Goal: Task Accomplishment & Management: Manage account settings

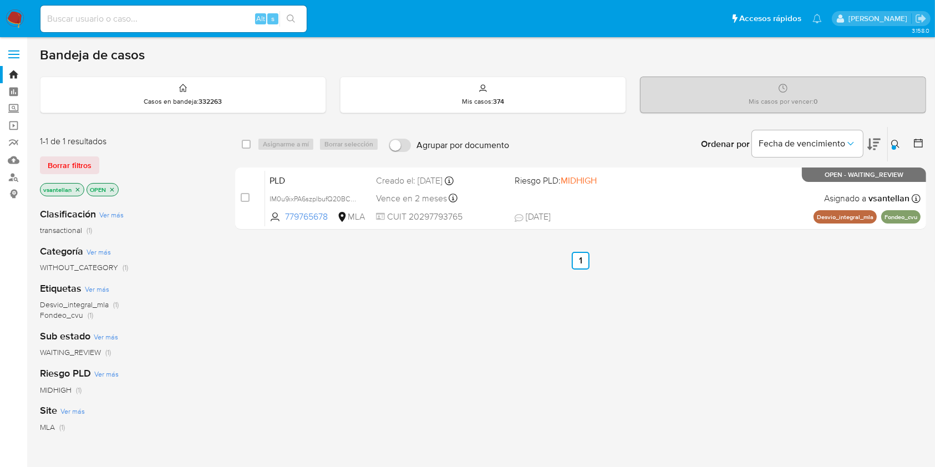
click at [20, 18] on img at bounding box center [15, 18] width 19 height 19
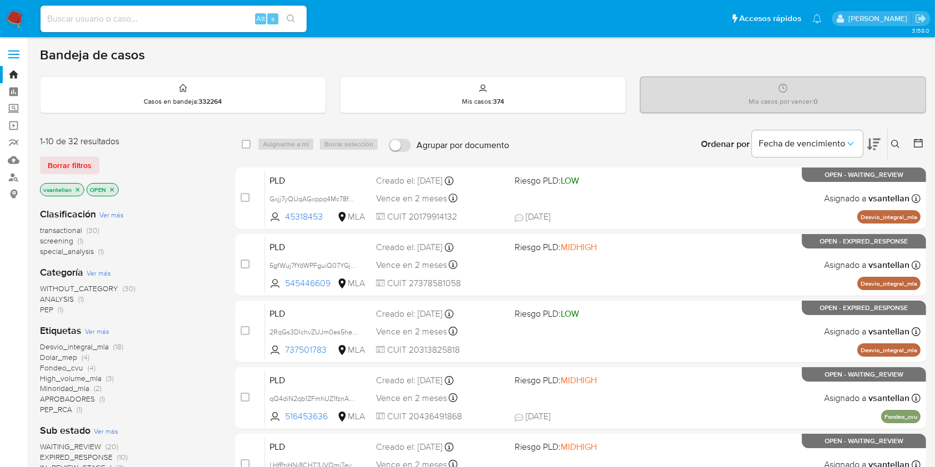
click at [896, 140] on icon at bounding box center [895, 144] width 9 height 9
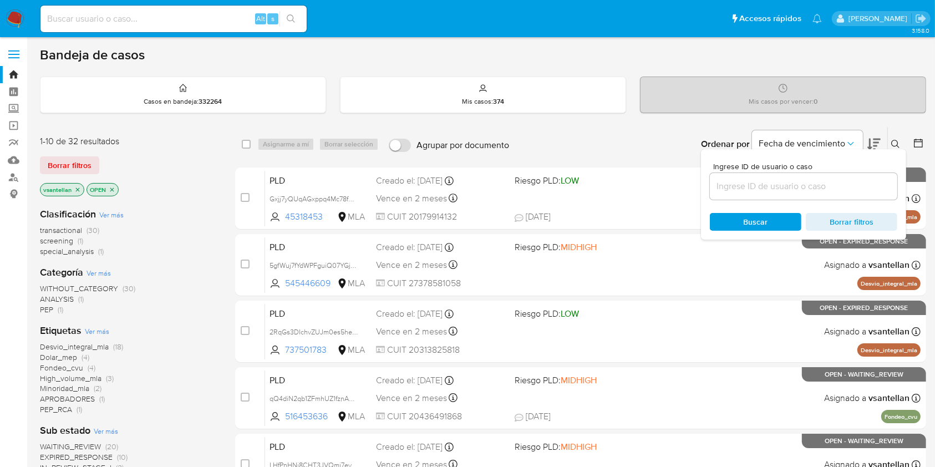
click at [809, 186] on input at bounding box center [803, 186] width 187 height 14
type input "1046954816"
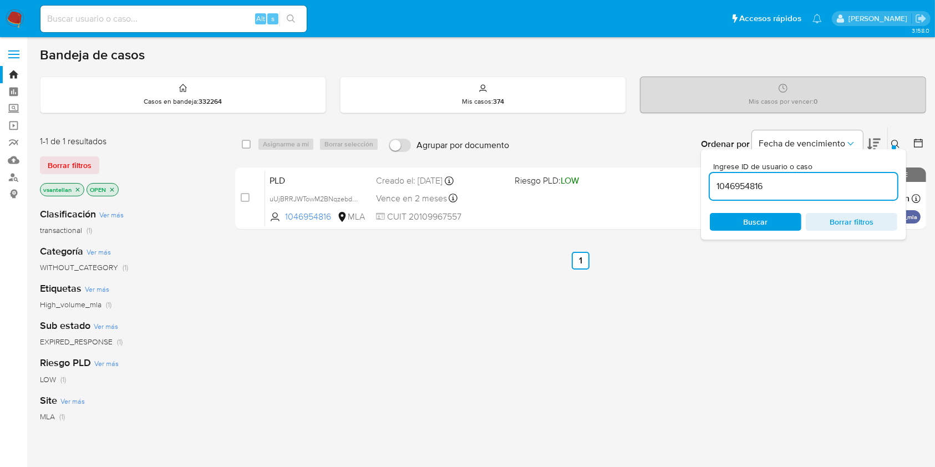
drag, startPoint x: 891, startPoint y: 139, endPoint x: 887, endPoint y: 145, distance: 6.8
click at [892, 140] on icon at bounding box center [895, 144] width 9 height 9
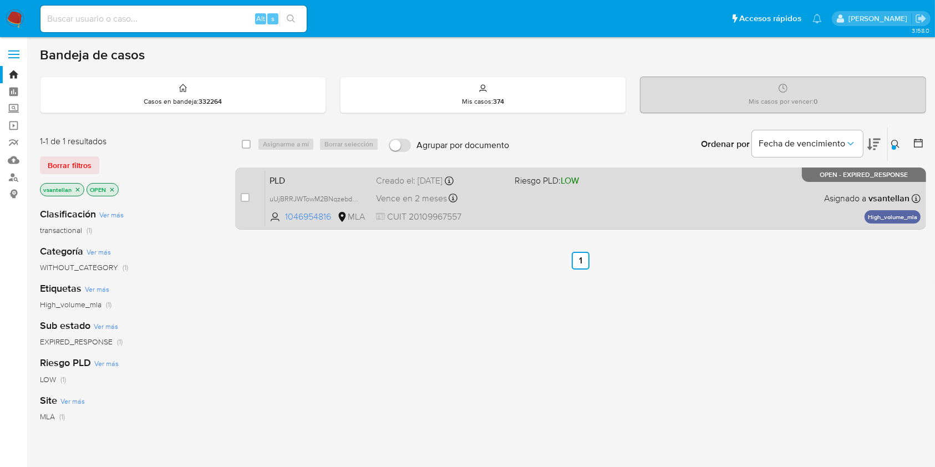
click at [794, 210] on div "PLD uUjBRRJWTowM2BNqzebdqs75 1046954816 MLA Riesgo PLD: LOW Creado el: 12/08/20…" at bounding box center [592, 198] width 655 height 56
drag, startPoint x: 244, startPoint y: 196, endPoint x: 262, endPoint y: 181, distance: 23.2
click at [244, 195] on input "checkbox" at bounding box center [245, 197] width 9 height 9
checkbox input "true"
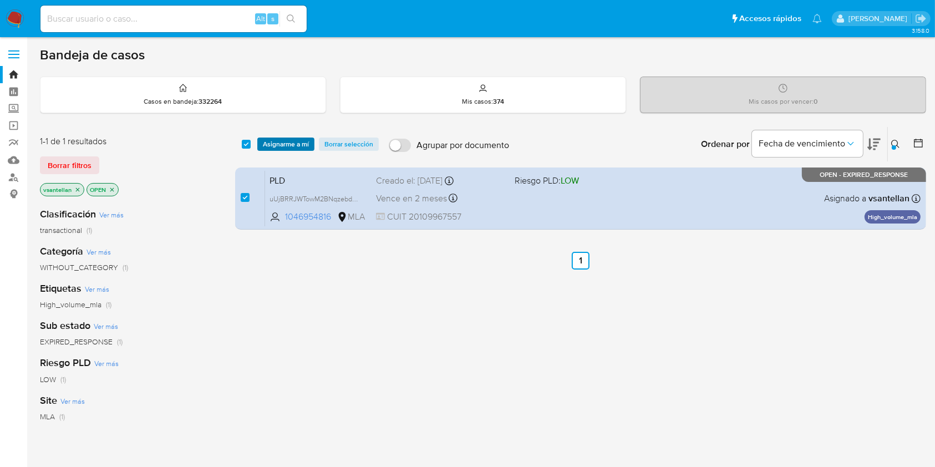
click at [283, 139] on span "Asignarme a mí" at bounding box center [286, 144] width 46 height 11
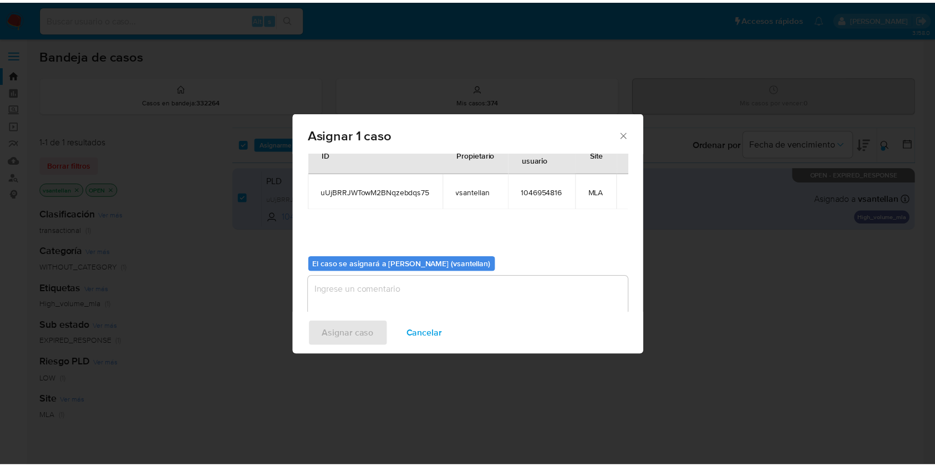
scroll to position [57, 0]
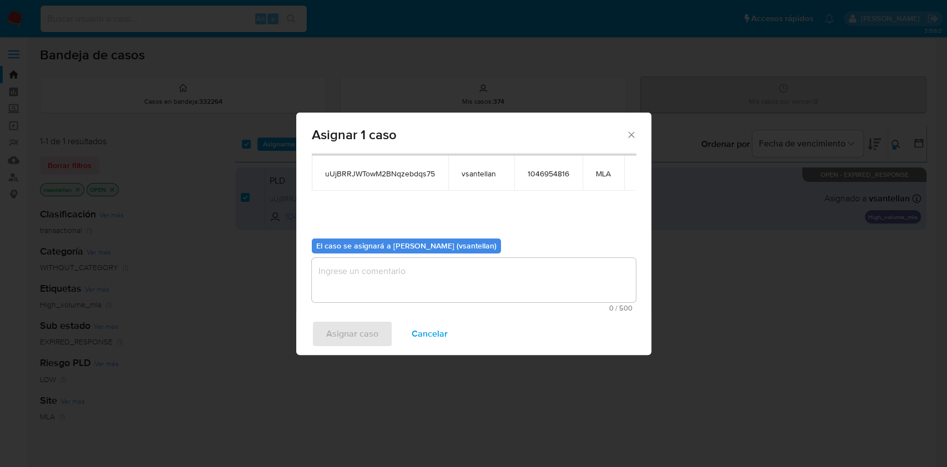
click at [362, 284] on textarea "assign-modal" at bounding box center [474, 280] width 324 height 44
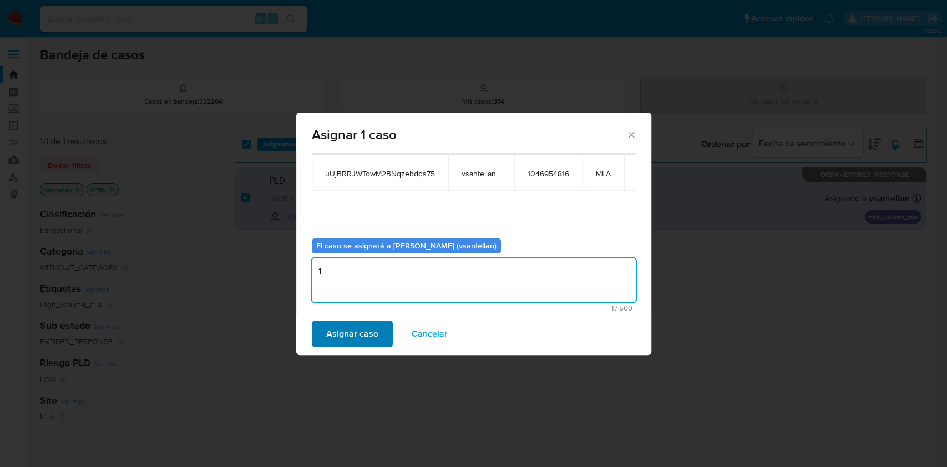
type textarea "1"
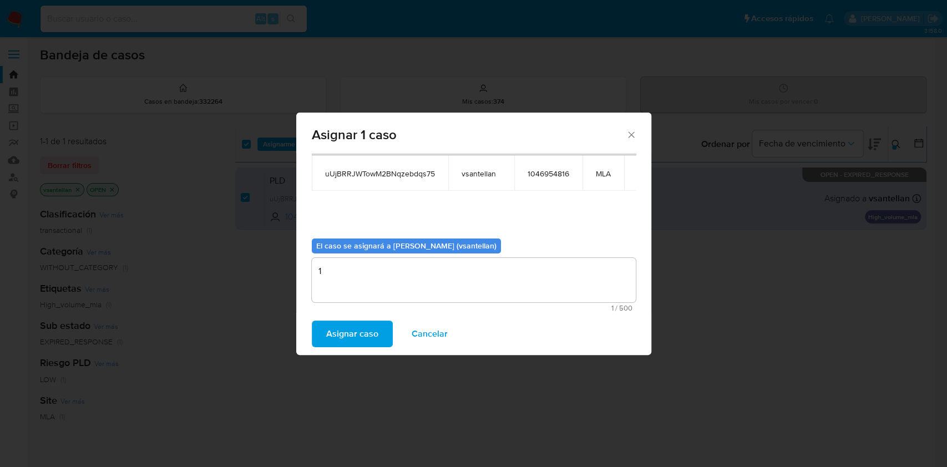
click at [360, 342] on span "Asignar caso" at bounding box center [352, 334] width 52 height 24
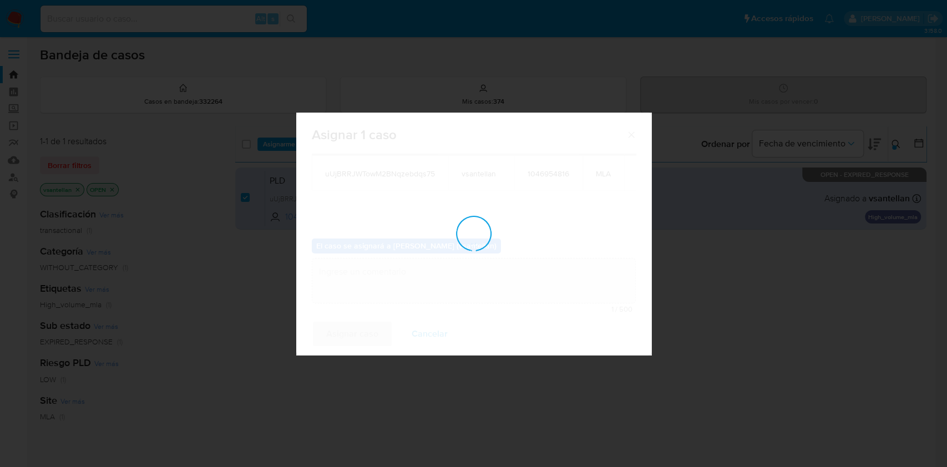
checkbox input "false"
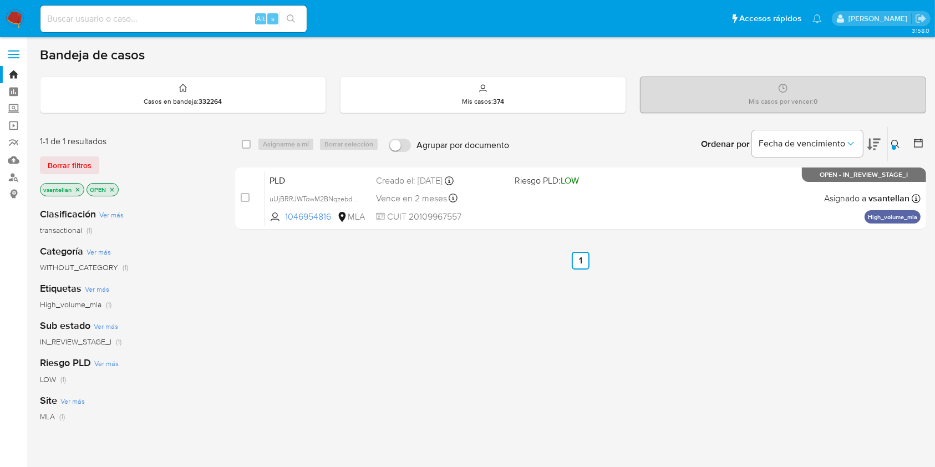
click at [12, 18] on img at bounding box center [15, 18] width 19 height 19
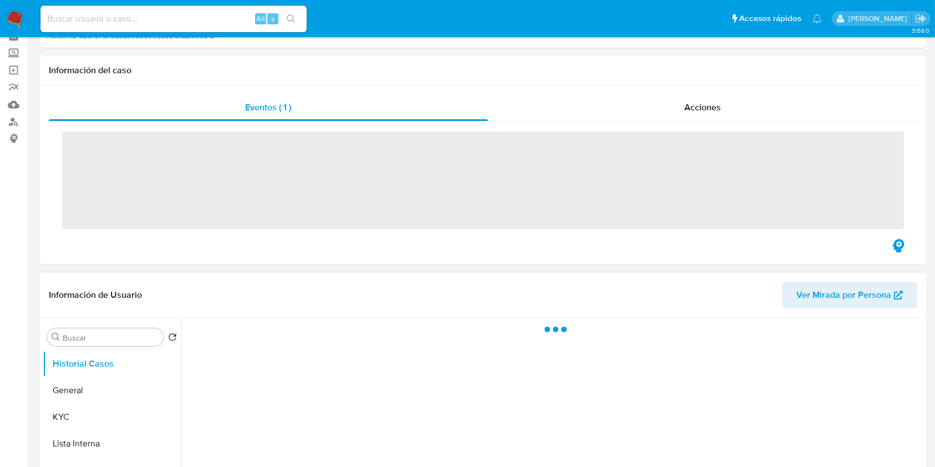
scroll to position [148, 0]
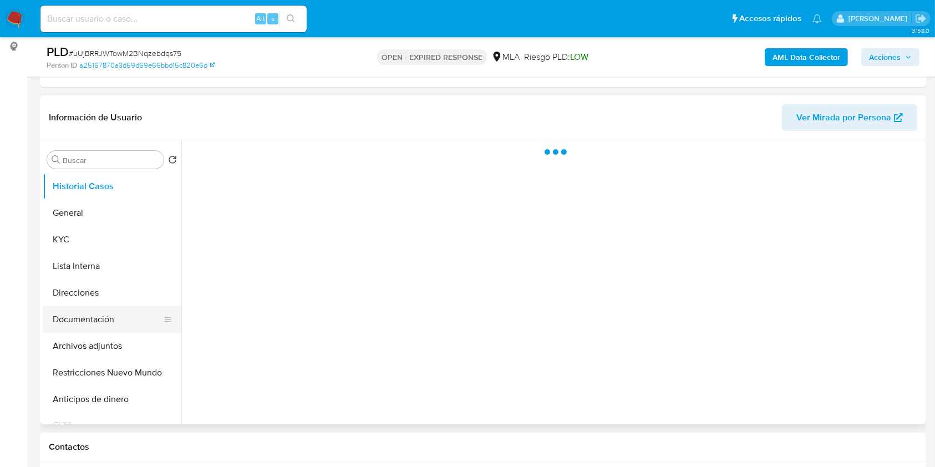
click at [113, 309] on button "Documentación" at bounding box center [108, 319] width 130 height 27
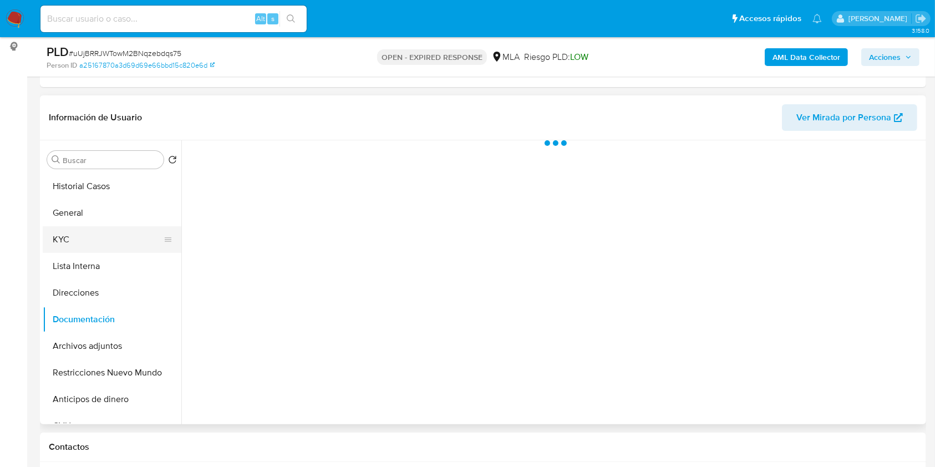
select select "10"
click at [107, 246] on button "KYC" at bounding box center [108, 239] width 130 height 27
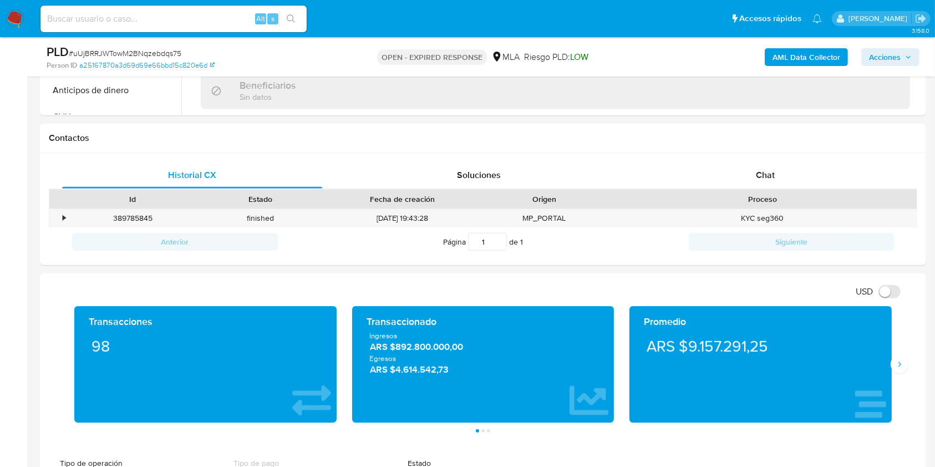
scroll to position [522, 0]
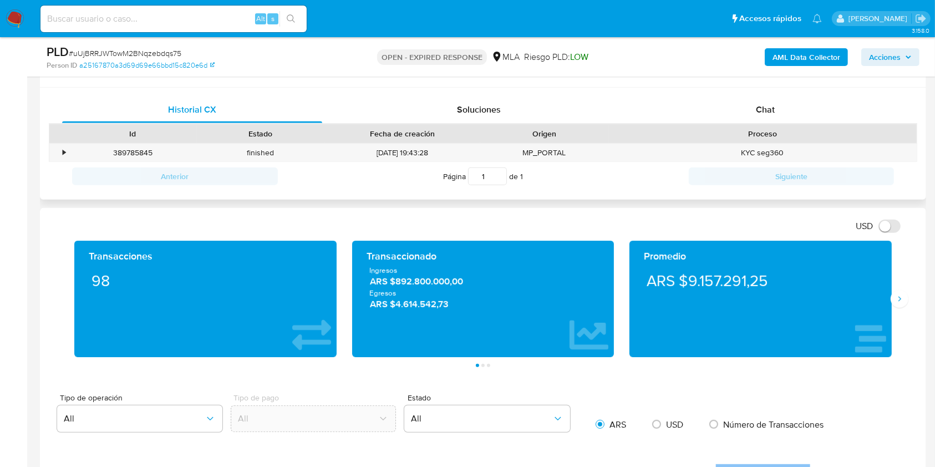
drag, startPoint x: 804, startPoint y: 115, endPoint x: 840, endPoint y: 128, distance: 38.2
click at [804, 115] on div "Chat" at bounding box center [765, 109] width 260 height 27
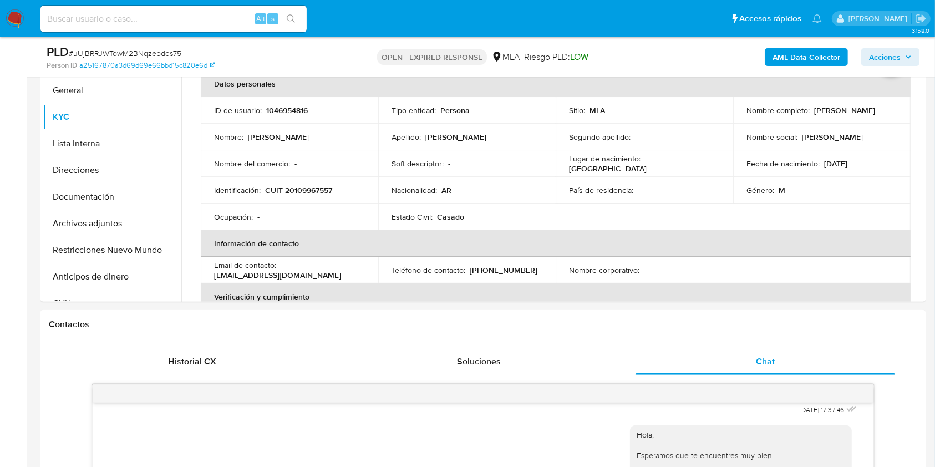
scroll to position [220, 0]
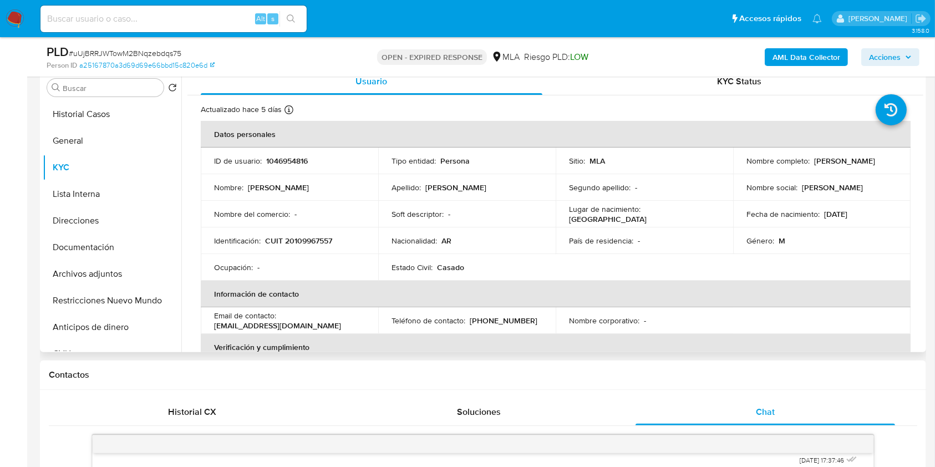
click at [304, 240] on p "CUIT 20109967557" at bounding box center [298, 241] width 67 height 10
copy p "20109967557"
click at [84, 273] on button "Archivos adjuntos" at bounding box center [108, 274] width 130 height 27
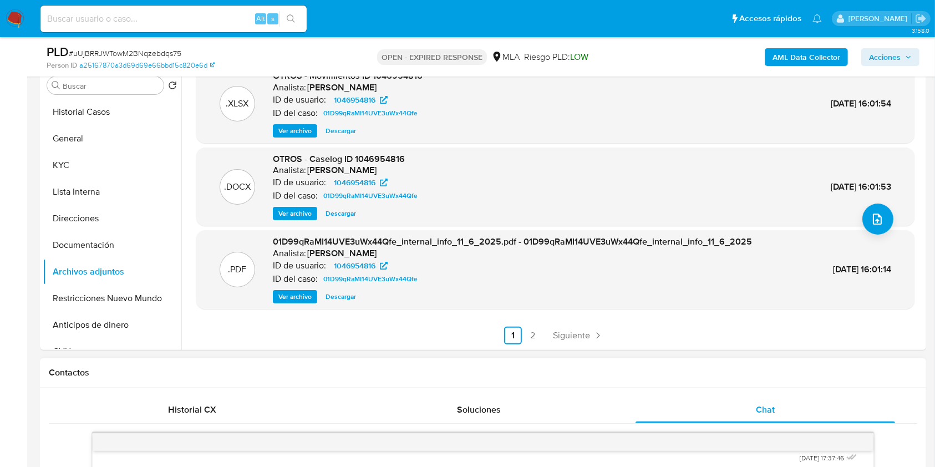
scroll to position [296, 0]
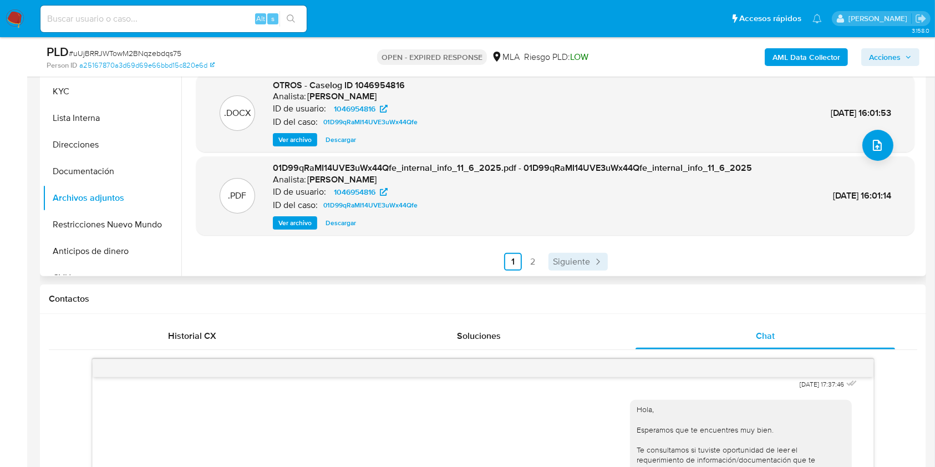
click at [574, 261] on span "Siguiente" at bounding box center [571, 261] width 37 height 9
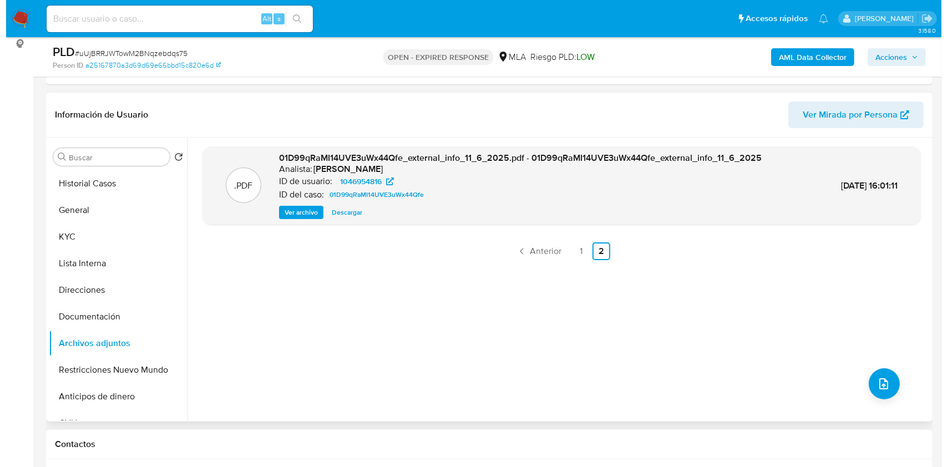
scroll to position [148, 0]
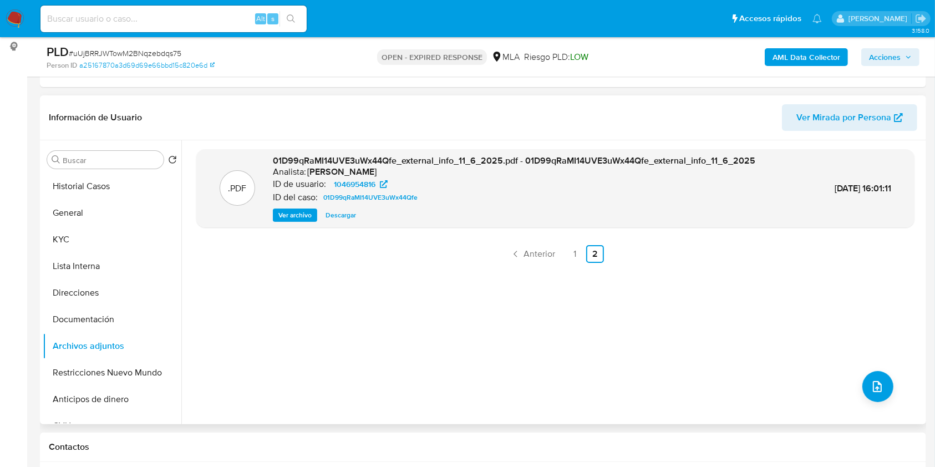
click at [825, 53] on b "AML Data Collector" at bounding box center [806, 57] width 68 height 18
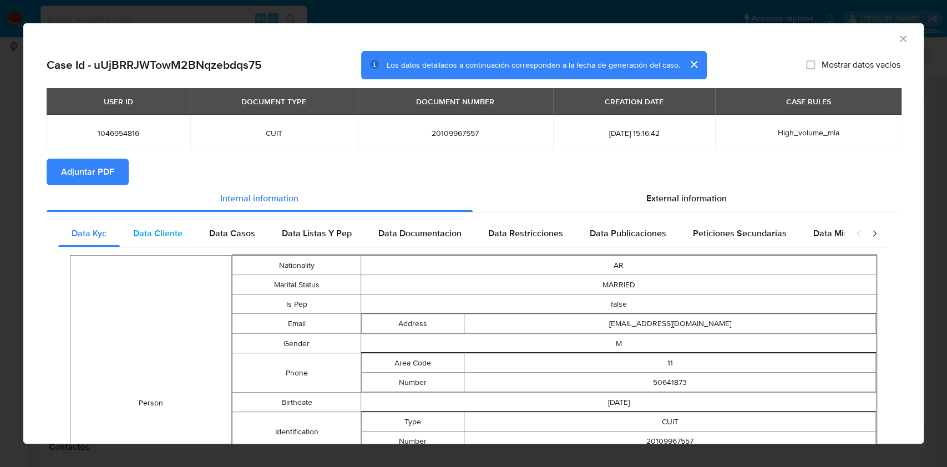
click at [149, 229] on span "Data Cliente" at bounding box center [157, 233] width 49 height 13
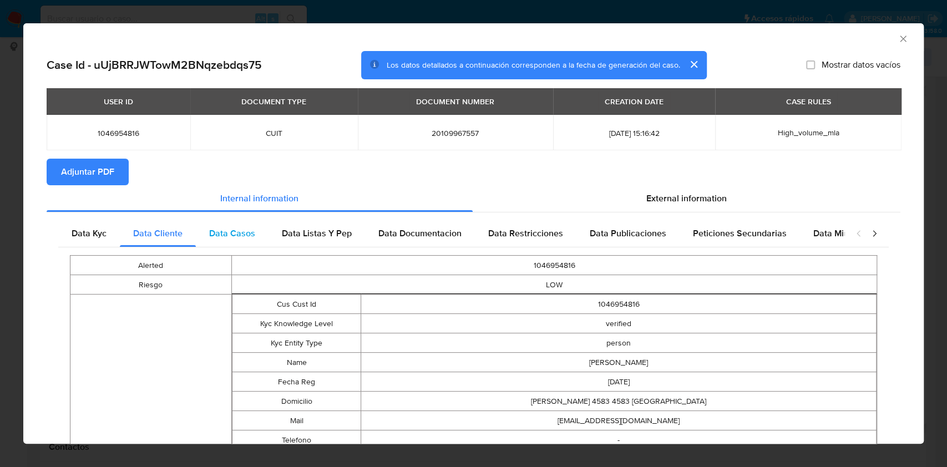
drag, startPoint x: 239, startPoint y: 225, endPoint x: 260, endPoint y: 225, distance: 20.5
click at [239, 225] on div "Data Casos" at bounding box center [232, 233] width 73 height 27
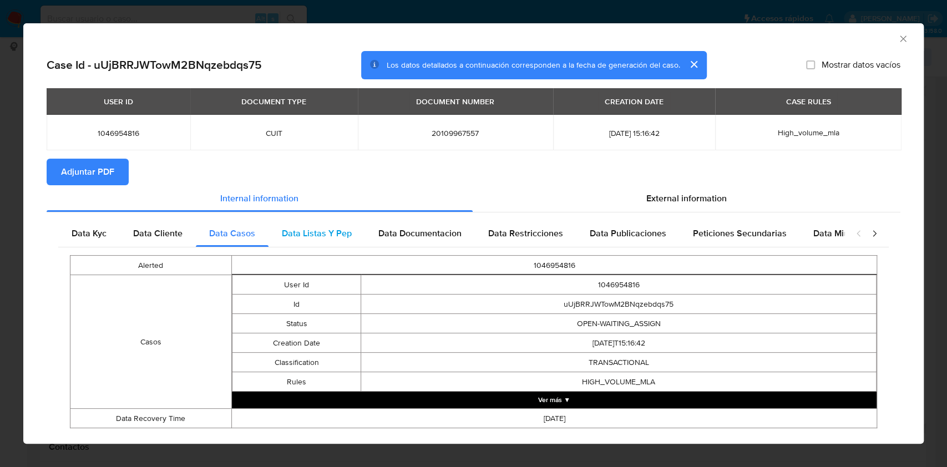
drag, startPoint x: 347, startPoint y: 234, endPoint x: 359, endPoint y: 235, distance: 12.8
click at [347, 236] on span "Data Listas Y Pep" at bounding box center [317, 233] width 70 height 13
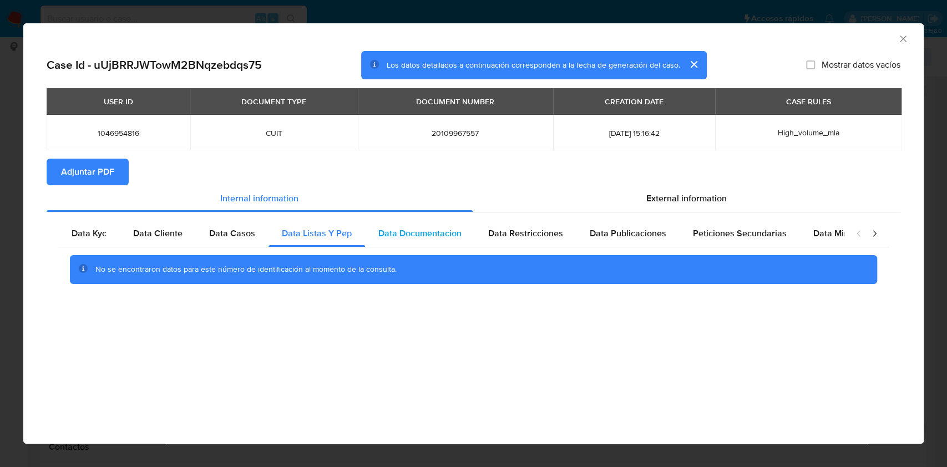
click at [427, 237] on span "Data Documentacion" at bounding box center [419, 233] width 83 height 13
drag, startPoint x: 550, startPoint y: 233, endPoint x: 639, endPoint y: 240, distance: 90.1
click at [550, 233] on span "Data Restricciones" at bounding box center [525, 233] width 75 height 13
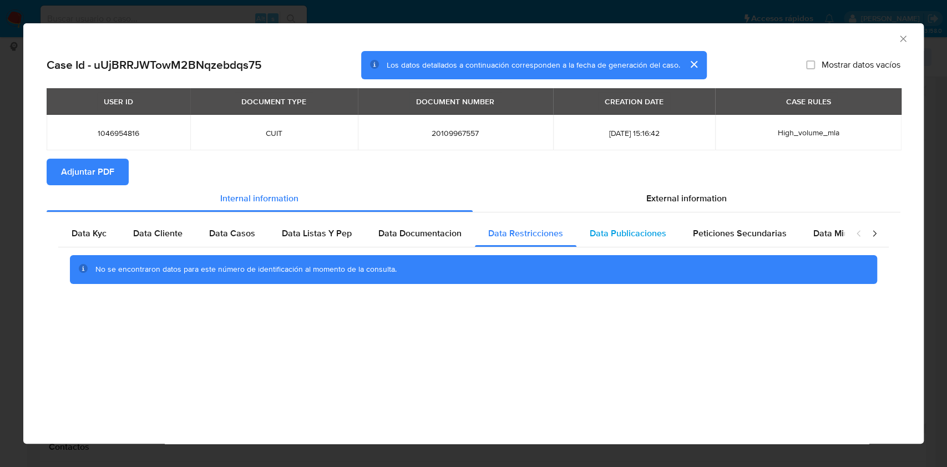
click at [648, 236] on span "Data Publicaciones" at bounding box center [627, 233] width 77 height 13
drag, startPoint x: 717, startPoint y: 231, endPoint x: 843, endPoint y: 236, distance: 126.0
click at [723, 230] on span "Peticiones Secundarias" at bounding box center [740, 233] width 94 height 13
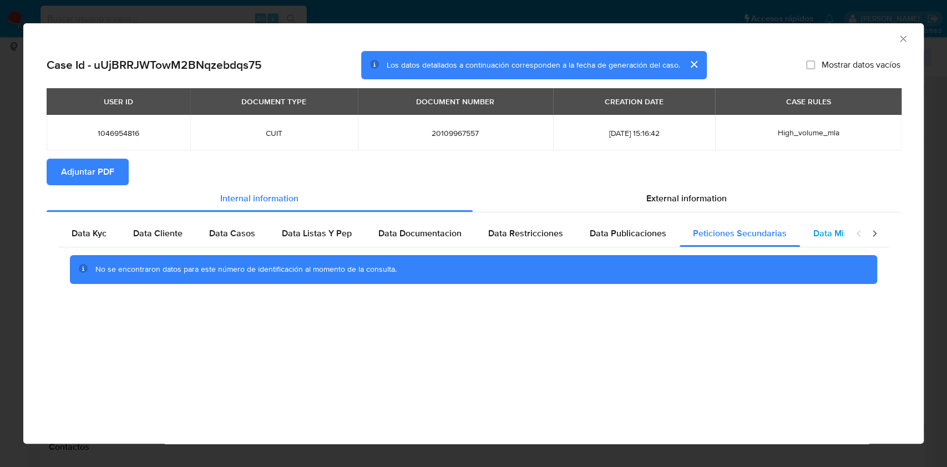
click at [832, 228] on span "Data Minoridad" at bounding box center [843, 233] width 61 height 13
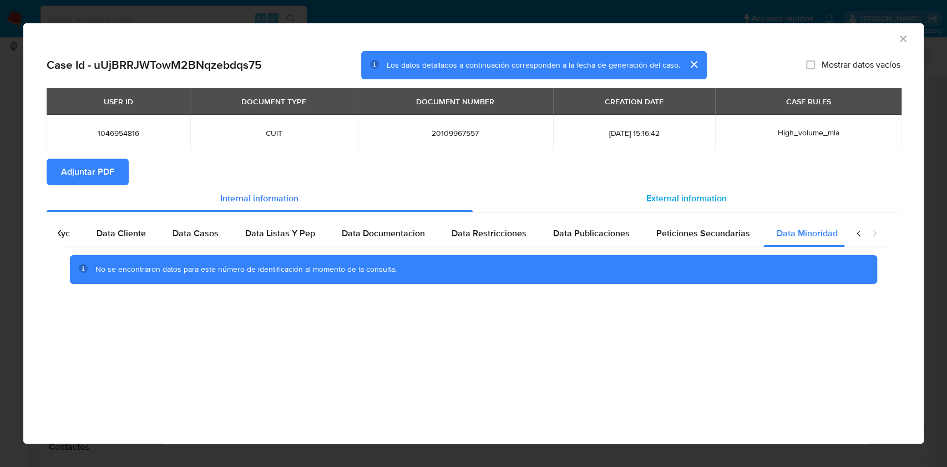
scroll to position [0, 37]
click at [698, 200] on span "External information" at bounding box center [686, 198] width 80 height 13
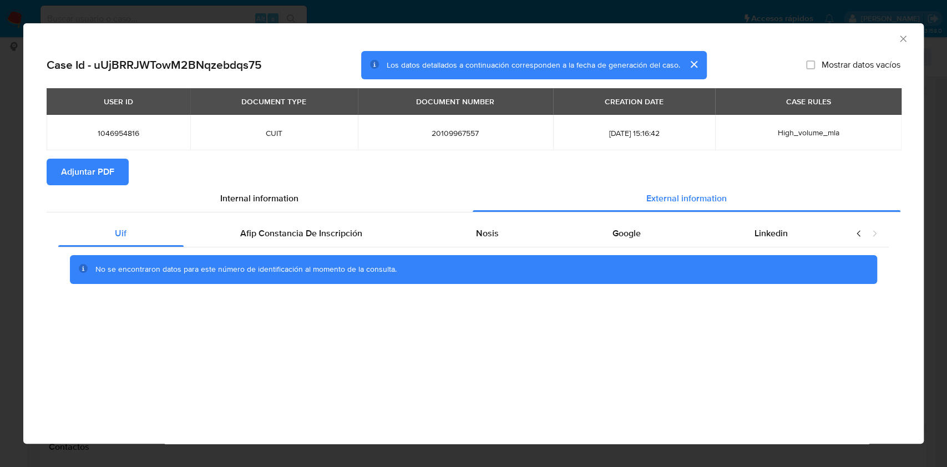
scroll to position [0, 0]
click at [297, 226] on div "Afip Constancia De Inscripción" at bounding box center [302, 233] width 236 height 27
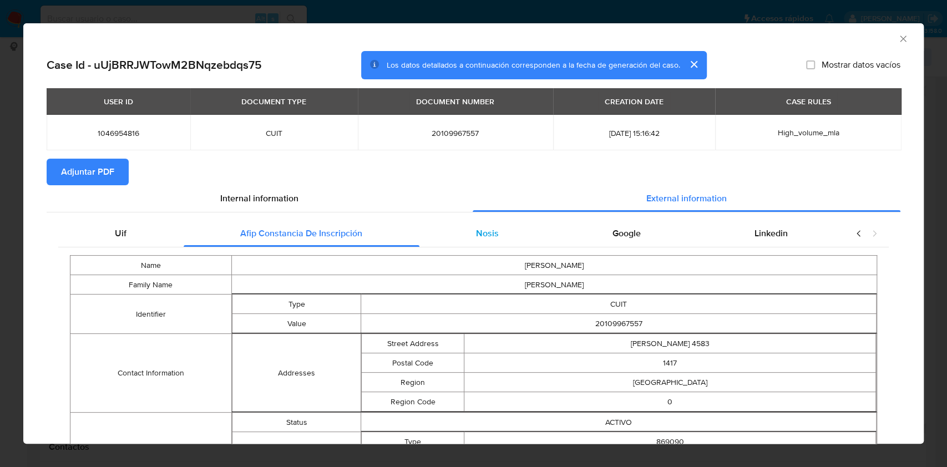
click at [501, 231] on div "Nosis" at bounding box center [487, 233] width 136 height 27
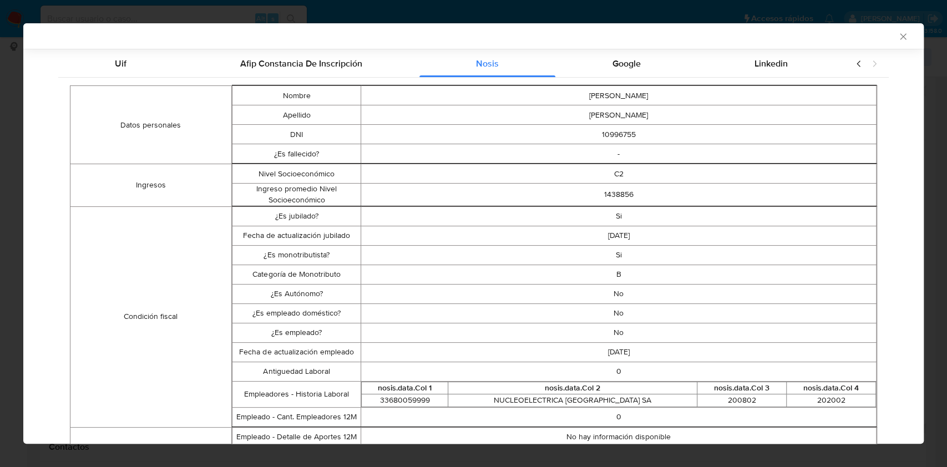
scroll to position [148, 0]
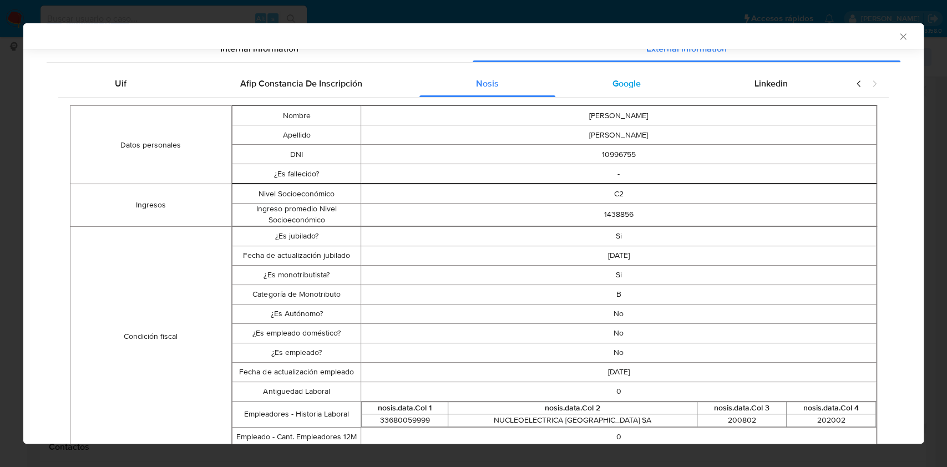
click at [620, 93] on div "Google" at bounding box center [626, 83] width 142 height 27
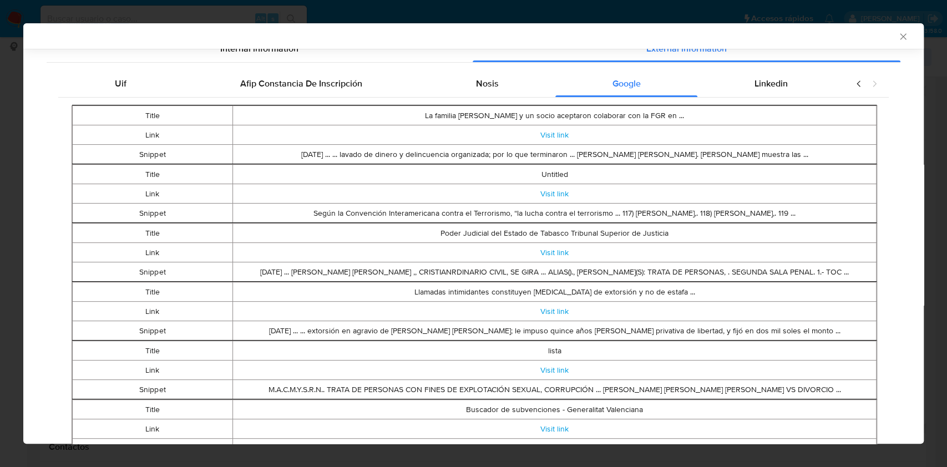
drag, startPoint x: 739, startPoint y: 83, endPoint x: 657, endPoint y: 334, distance: 264.3
click at [662, 344] on div "Uif Afip Constancia De Inscripción Nosis Google Linkedin Title La familia Weinb…" at bounding box center [473, 385] width 830 height 631
click at [769, 87] on span "Linkedin" at bounding box center [770, 83] width 33 height 13
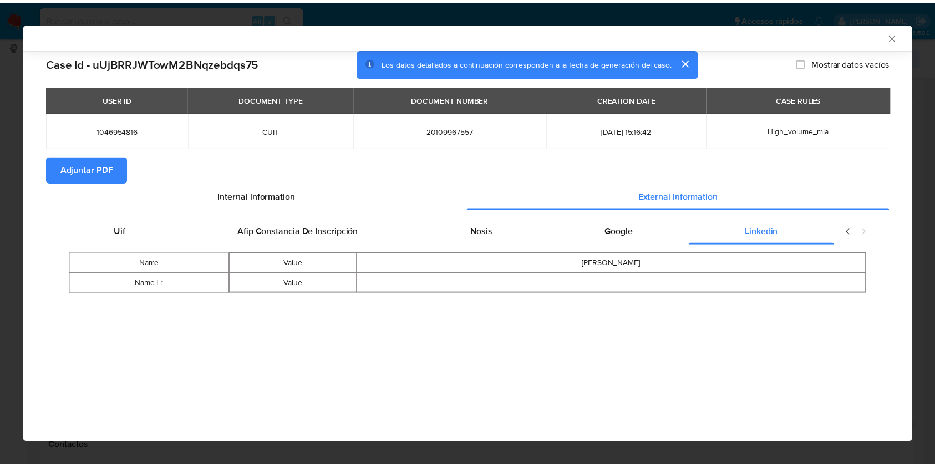
scroll to position [0, 0]
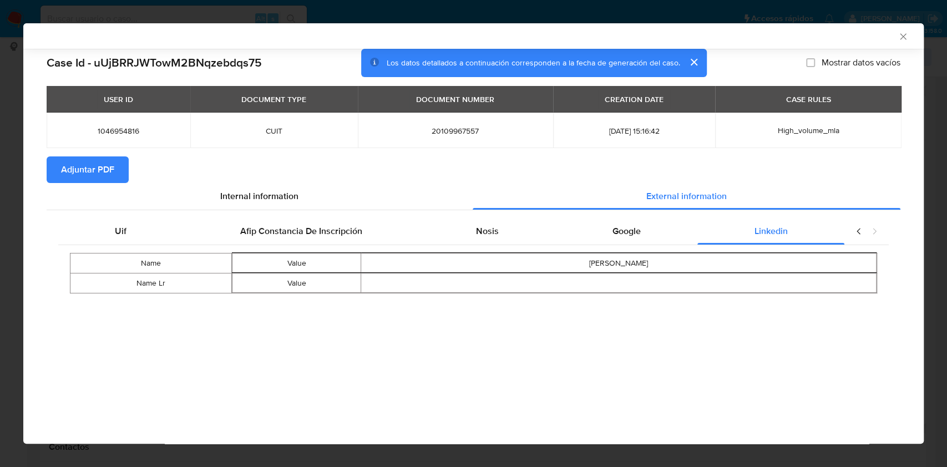
click at [92, 172] on span "Adjuntar PDF" at bounding box center [87, 169] width 53 height 24
click at [902, 38] on icon "Cerrar ventana" at bounding box center [902, 36] width 11 height 11
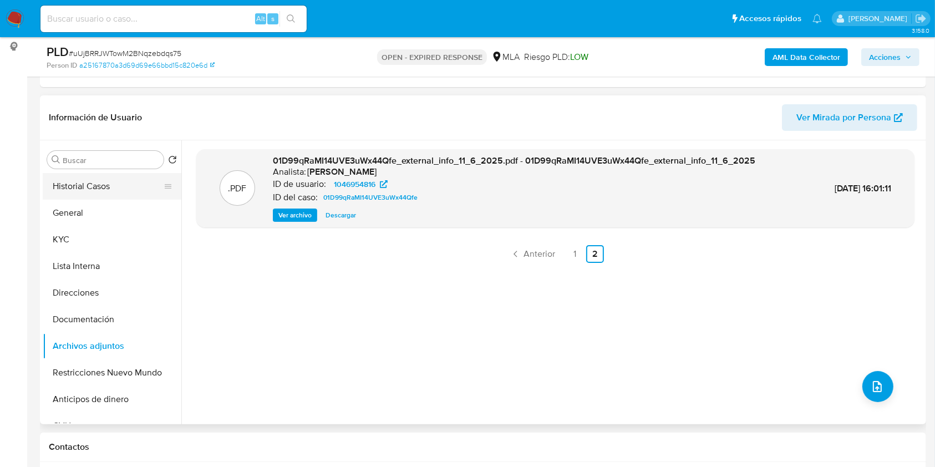
click at [99, 180] on button "Historial Casos" at bounding box center [108, 186] width 130 height 27
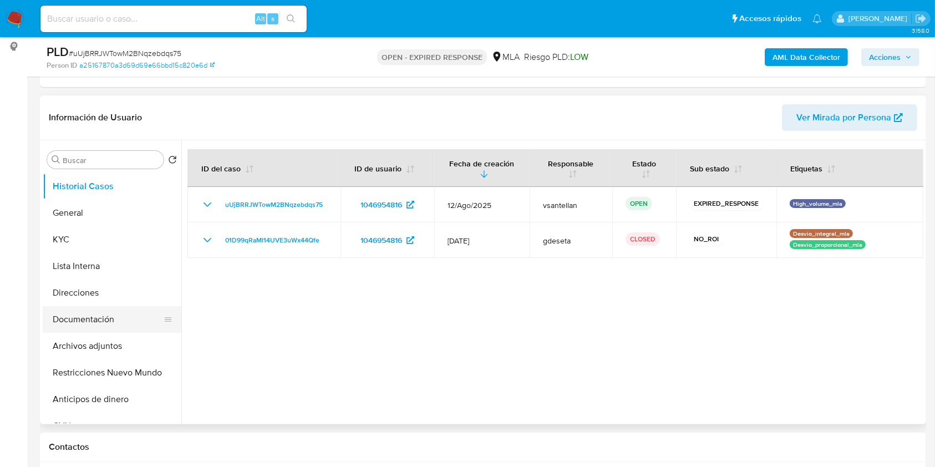
click at [102, 307] on button "Documentación" at bounding box center [108, 319] width 130 height 27
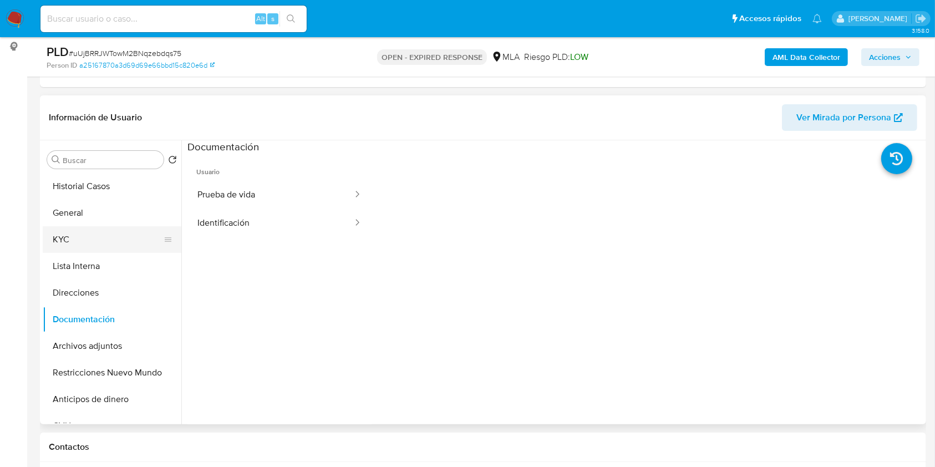
click at [75, 250] on button "KYC" at bounding box center [108, 239] width 130 height 27
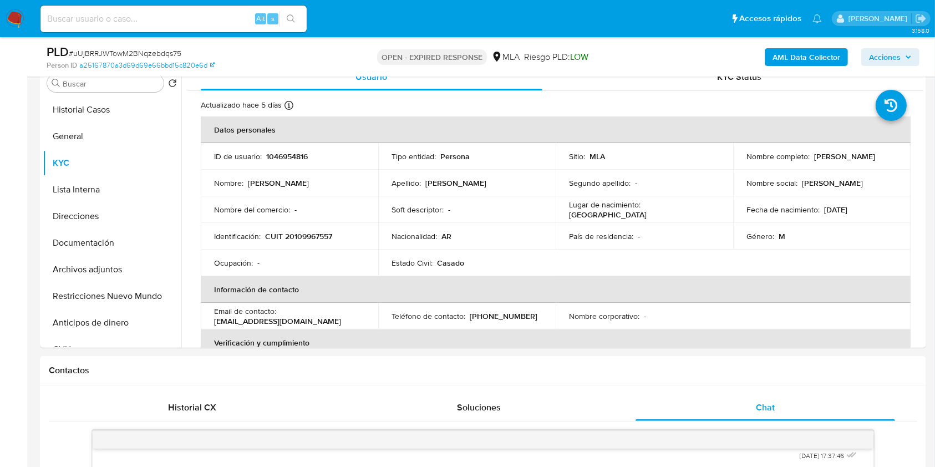
scroll to position [181, 0]
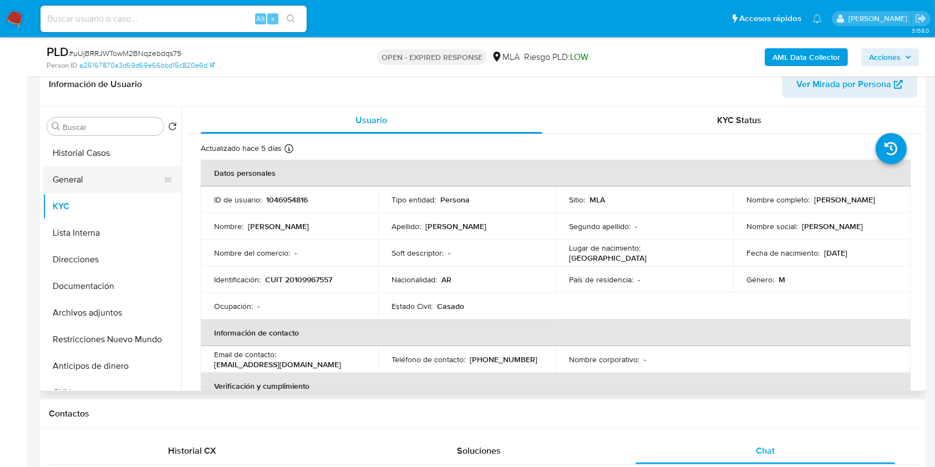
drag, startPoint x: 110, startPoint y: 282, endPoint x: 83, endPoint y: 189, distance: 96.9
click at [110, 282] on button "Documentación" at bounding box center [112, 286] width 139 height 27
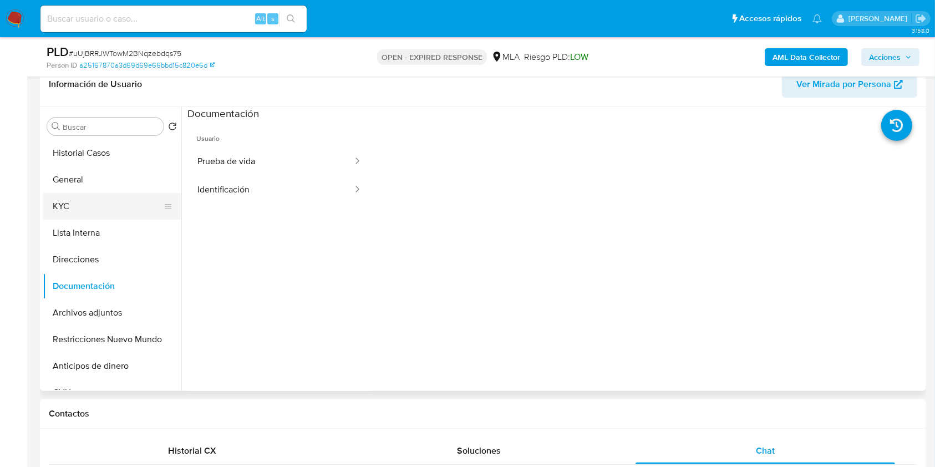
click at [93, 202] on button "KYC" at bounding box center [108, 206] width 130 height 27
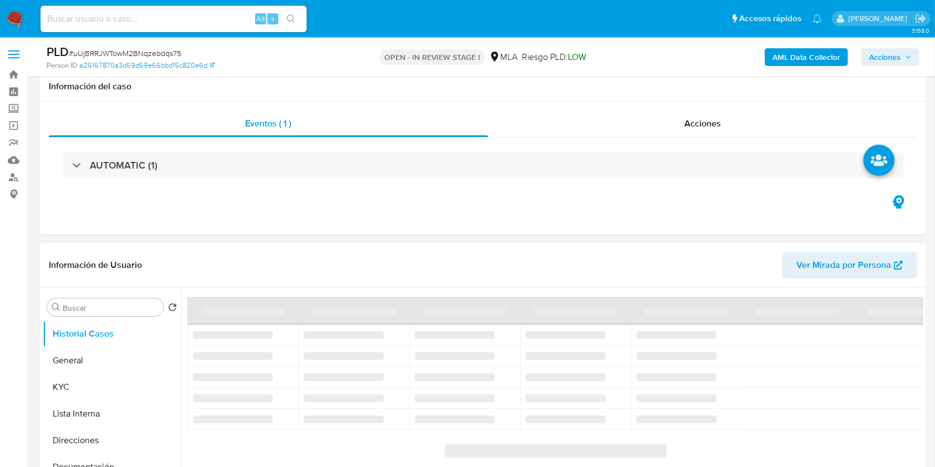
scroll to position [74, 0]
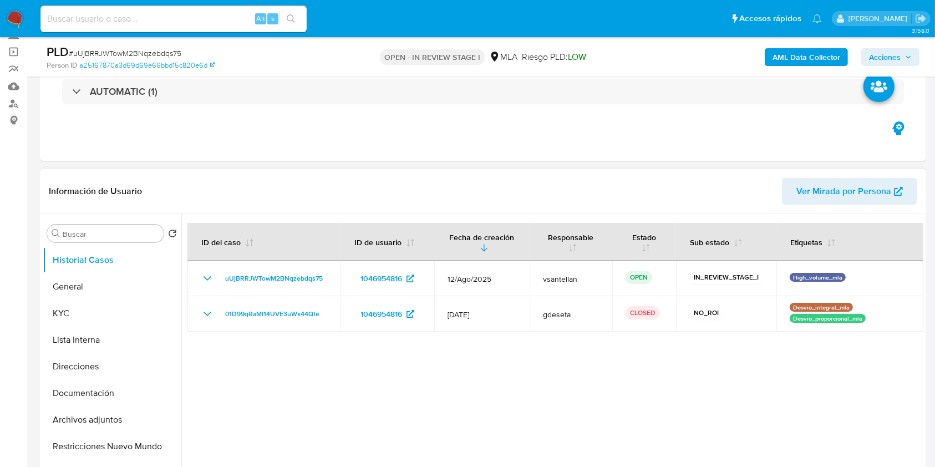
select select "10"
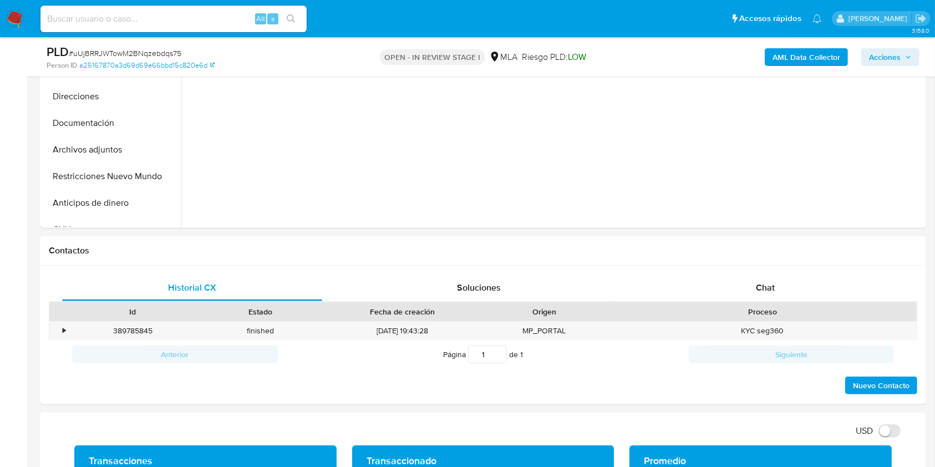
scroll to position [369, 0]
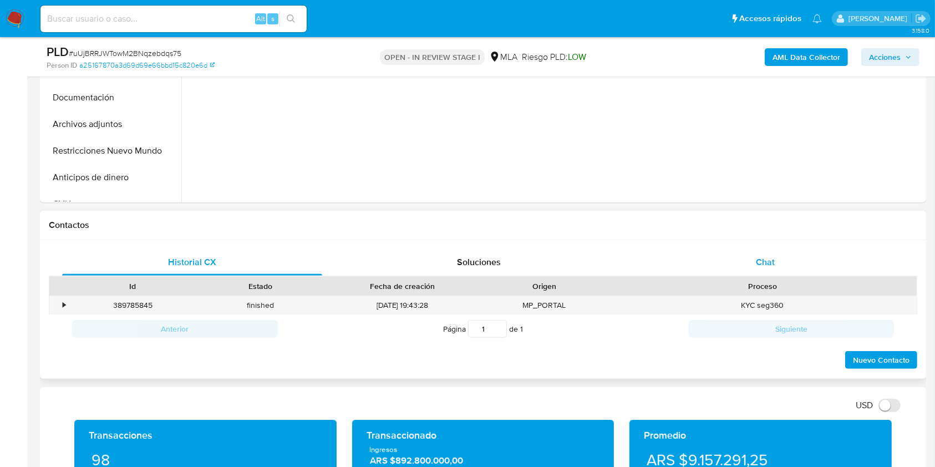
click at [803, 263] on div "Chat" at bounding box center [765, 262] width 260 height 27
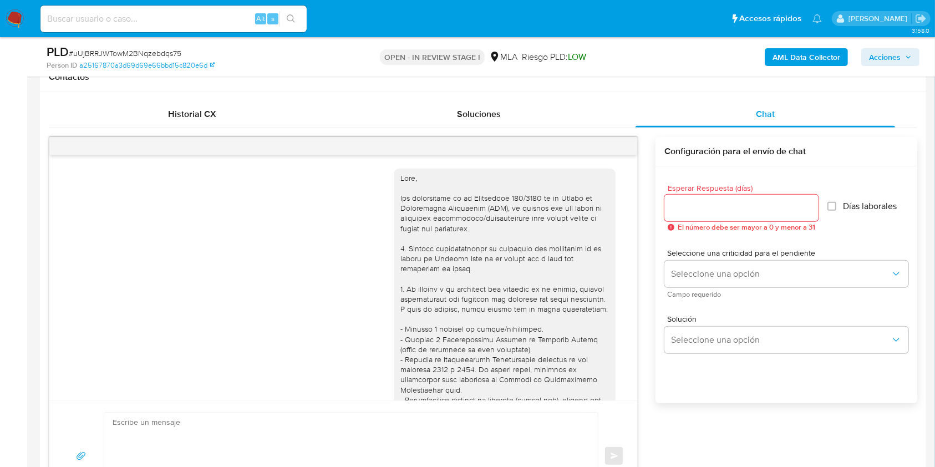
scroll to position [627, 0]
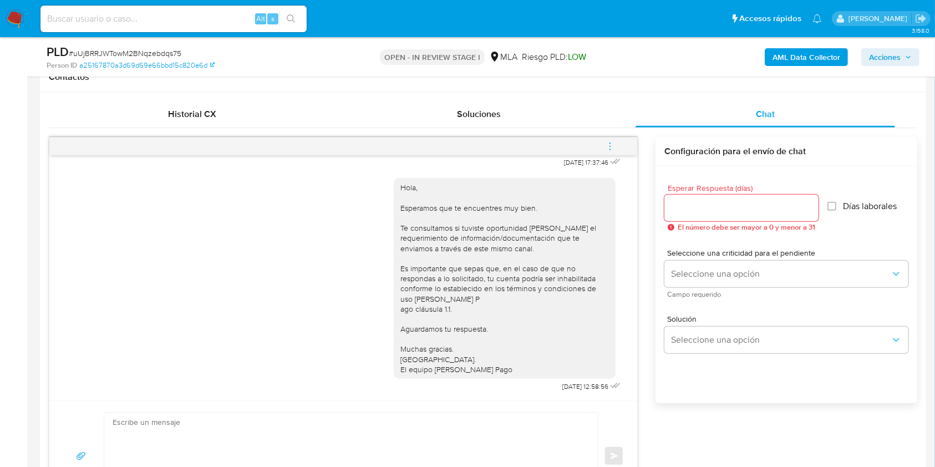
click at [616, 148] on button "menu-action" at bounding box center [610, 146] width 37 height 27
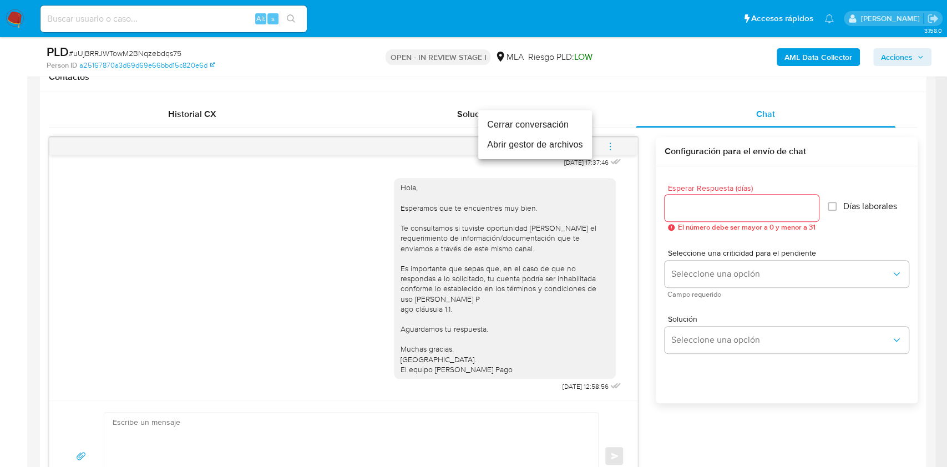
click at [552, 128] on li "Cerrar conversación" at bounding box center [535, 125] width 114 height 20
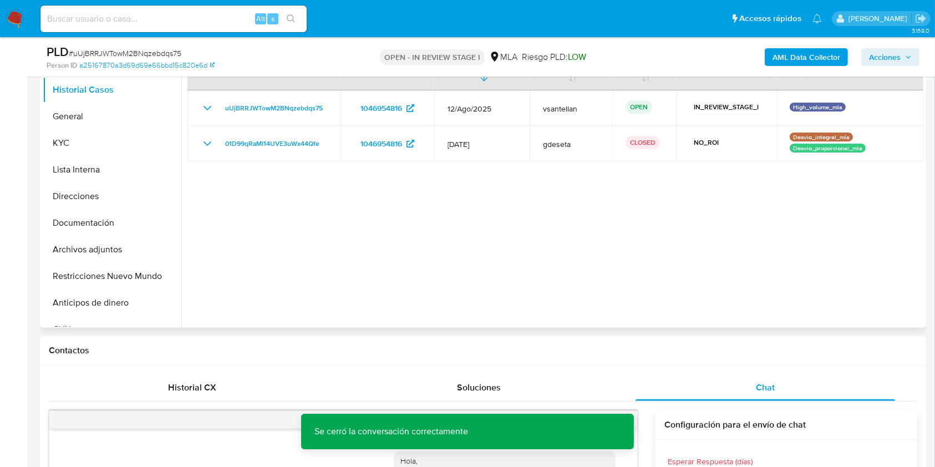
scroll to position [220, 0]
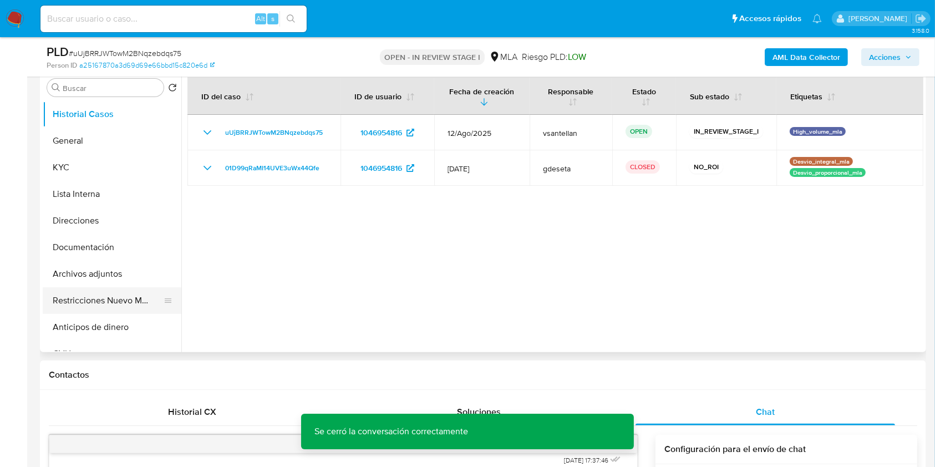
drag, startPoint x: 112, startPoint y: 295, endPoint x: 126, endPoint y: 293, distance: 14.6
click at [112, 296] on button "Restricciones Nuevo Mundo" at bounding box center [108, 300] width 130 height 27
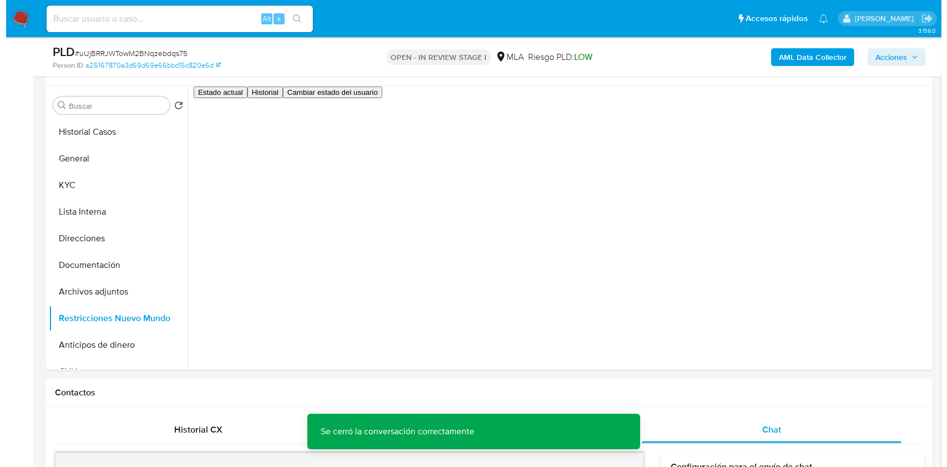
scroll to position [169, 0]
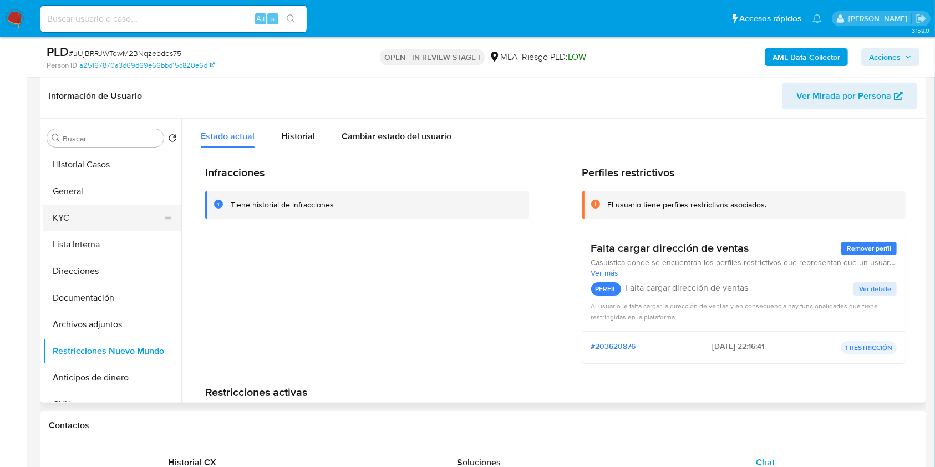
click at [106, 220] on button "KYC" at bounding box center [108, 218] width 130 height 27
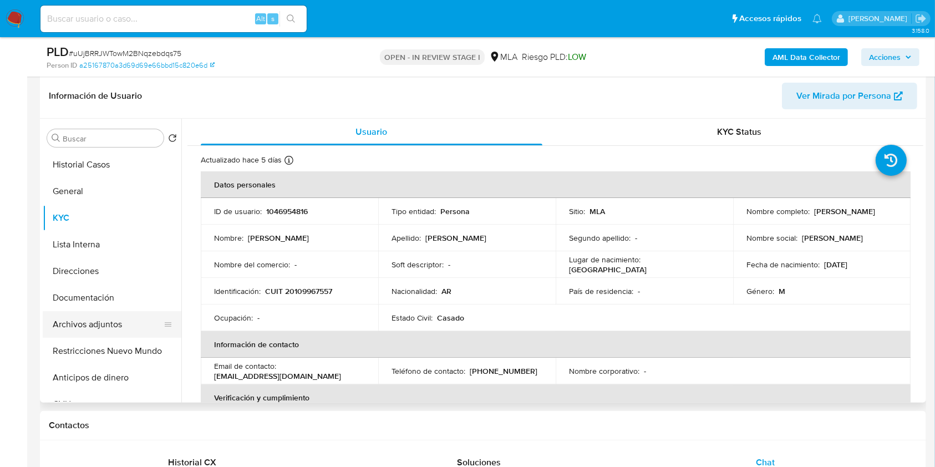
click at [106, 322] on button "Archivos adjuntos" at bounding box center [108, 324] width 130 height 27
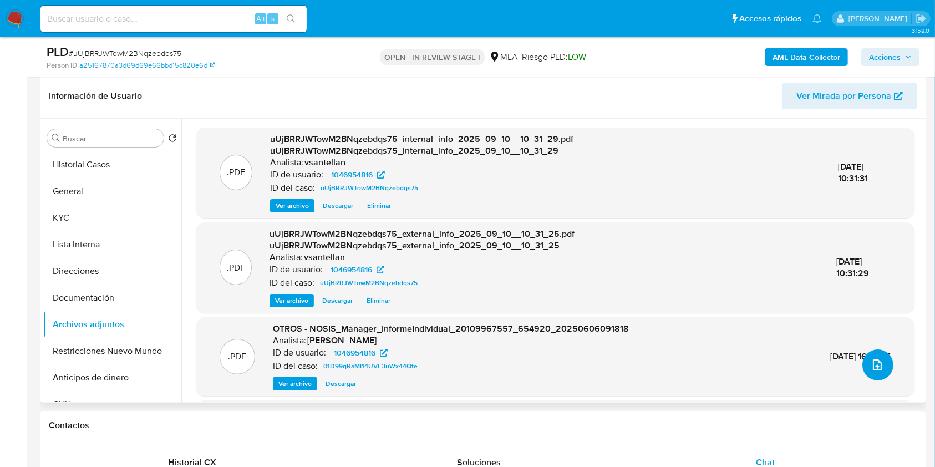
click at [873, 363] on icon "upload-file" at bounding box center [877, 364] width 9 height 11
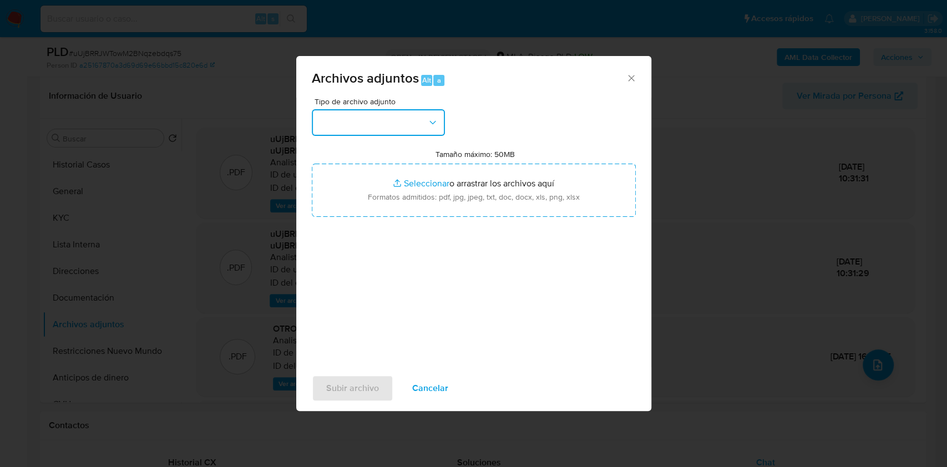
click at [435, 124] on icon "button" at bounding box center [432, 122] width 11 height 11
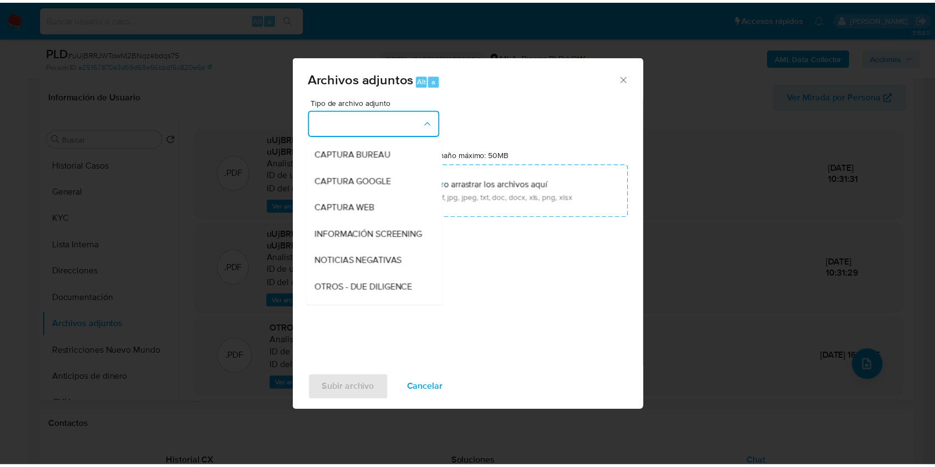
scroll to position [148, 0]
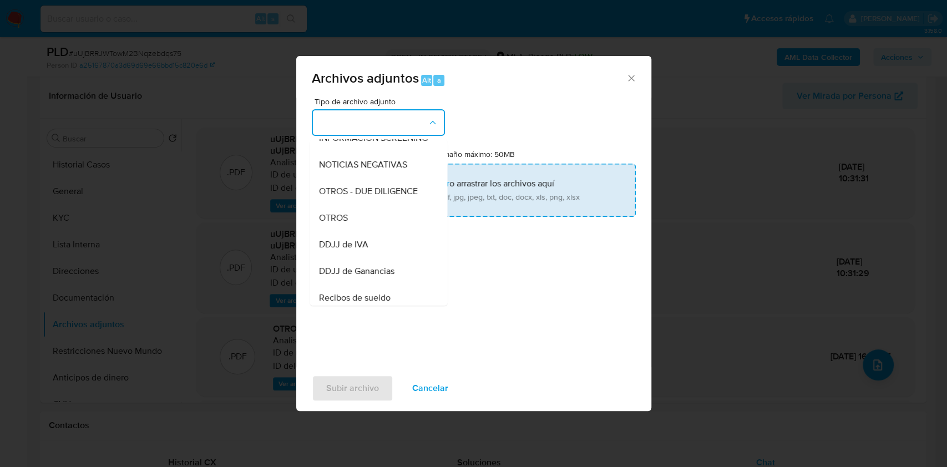
drag, startPoint x: 344, startPoint y: 221, endPoint x: 382, endPoint y: 211, distance: 39.0
click at [343, 221] on span "OTROS" at bounding box center [332, 217] width 29 height 11
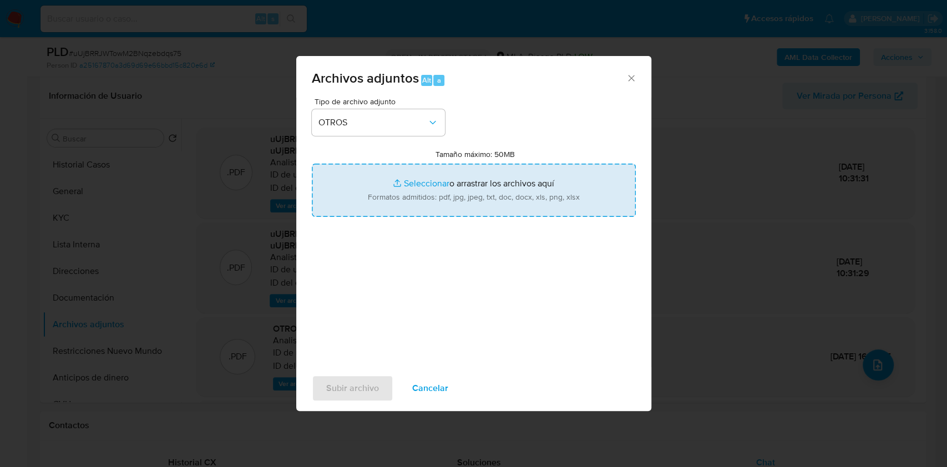
click at [430, 193] on input "Tamaño máximo: 50MB Seleccionar archivos" at bounding box center [474, 190] width 324 height 53
type input "C:\fakepath\Caselog-1046954816- NO ROI (mayo a julio 2025).docx"
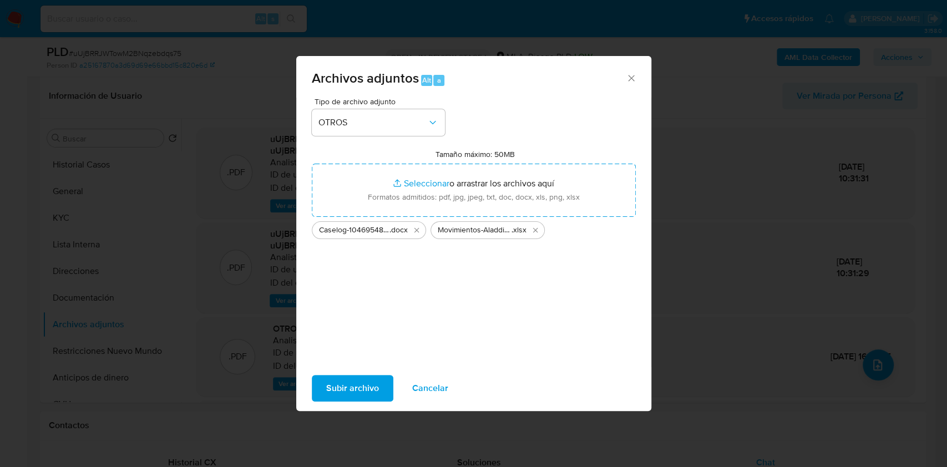
click at [369, 391] on span "Subir archivo" at bounding box center [352, 388] width 53 height 24
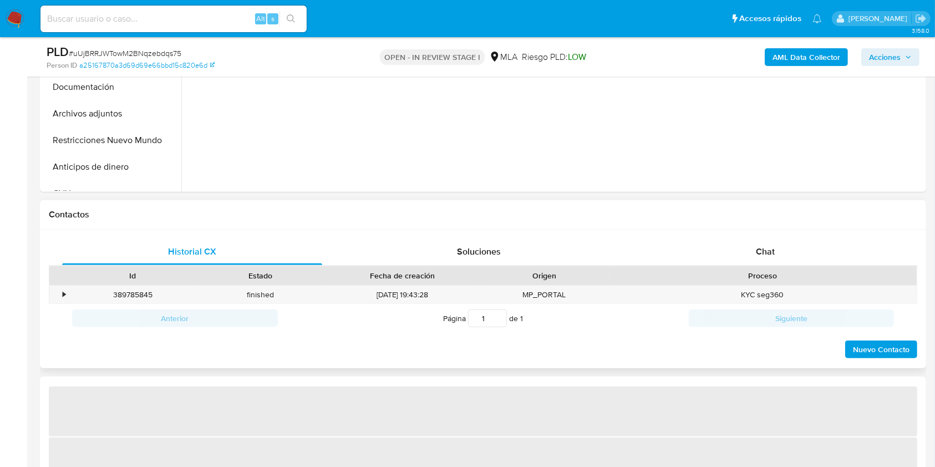
scroll to position [382, 0]
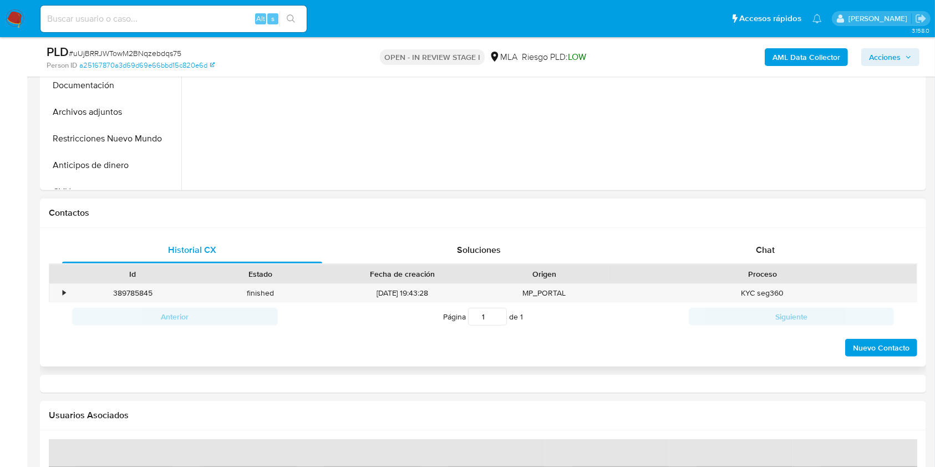
drag, startPoint x: 770, startPoint y: 244, endPoint x: 830, endPoint y: 235, distance: 60.6
click at [769, 245] on span "Chat" at bounding box center [765, 249] width 19 height 13
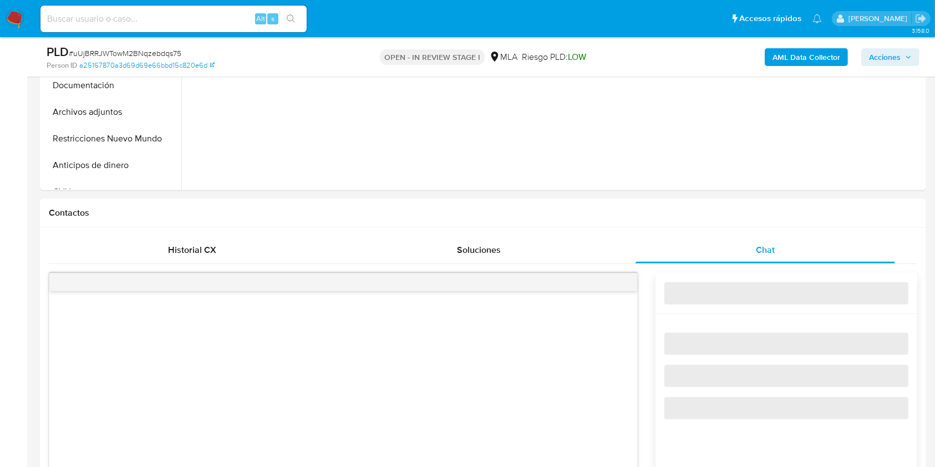
select select "10"
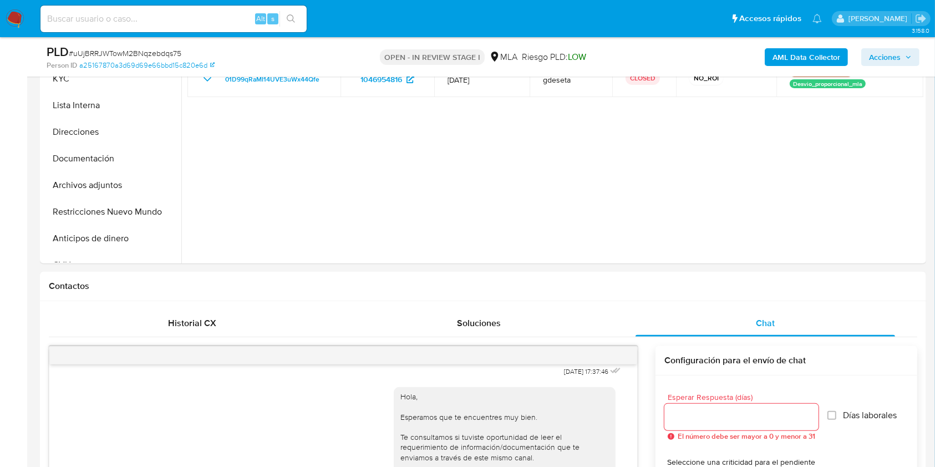
scroll to position [257, 0]
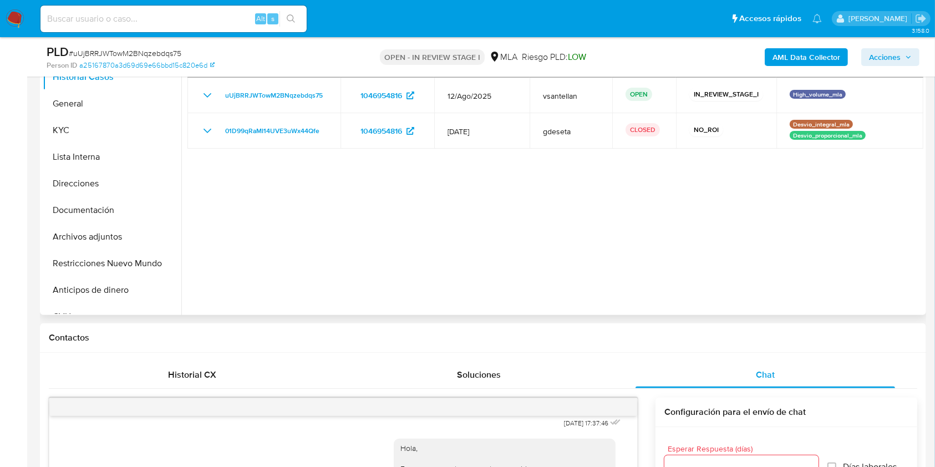
drag, startPoint x: 105, startPoint y: 263, endPoint x: 516, endPoint y: 171, distance: 421.1
click at [105, 263] on button "Restricciones Nuevo Mundo" at bounding box center [112, 263] width 139 height 27
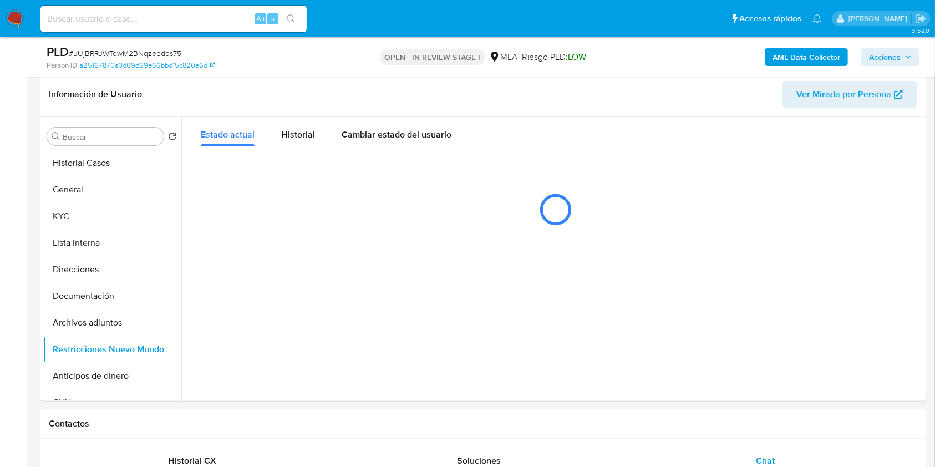
scroll to position [169, 0]
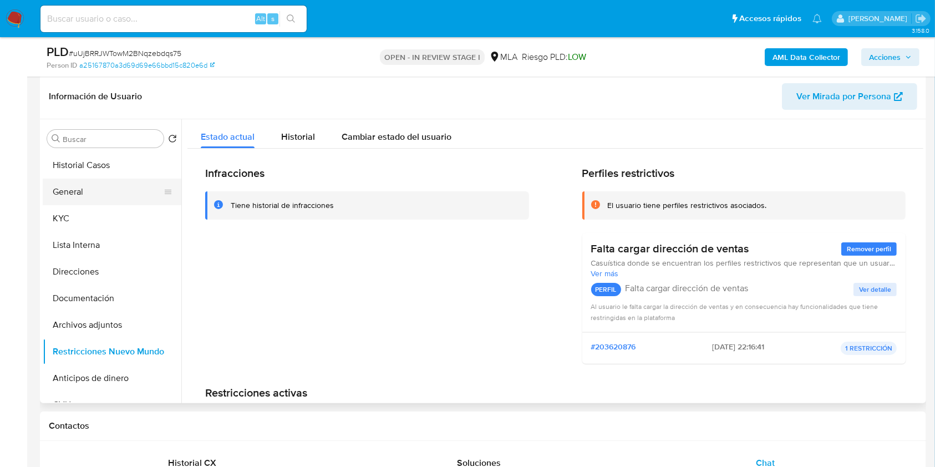
click at [74, 194] on button "General" at bounding box center [108, 192] width 130 height 27
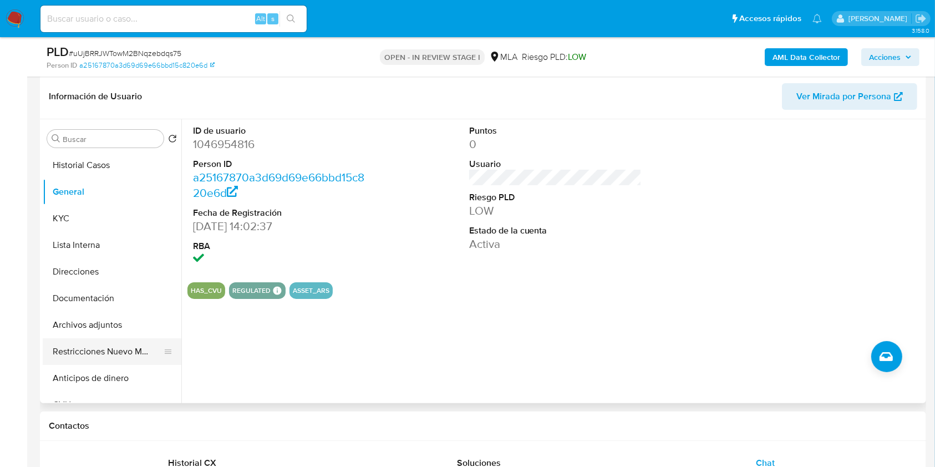
drag, startPoint x: 93, startPoint y: 348, endPoint x: 104, endPoint y: 338, distance: 15.3
click at [93, 348] on button "Restricciones Nuevo Mundo" at bounding box center [108, 351] width 130 height 27
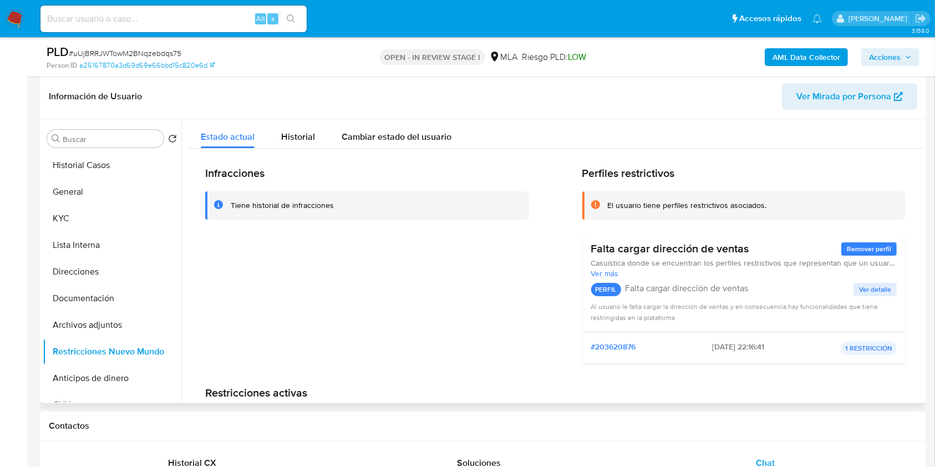
drag, startPoint x: 111, startPoint y: 328, endPoint x: 441, endPoint y: 200, distance: 354.1
click at [111, 329] on button "Archivos adjuntos" at bounding box center [112, 325] width 139 height 27
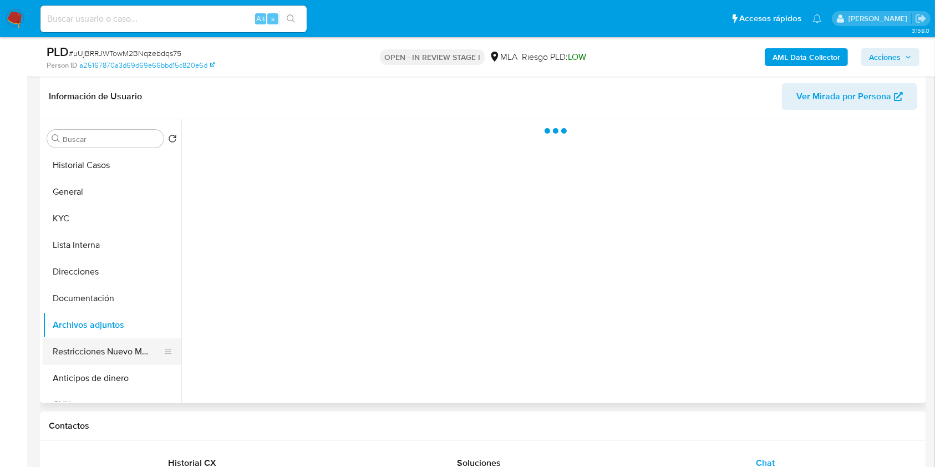
click at [129, 343] on button "Restricciones Nuevo Mundo" at bounding box center [108, 351] width 130 height 27
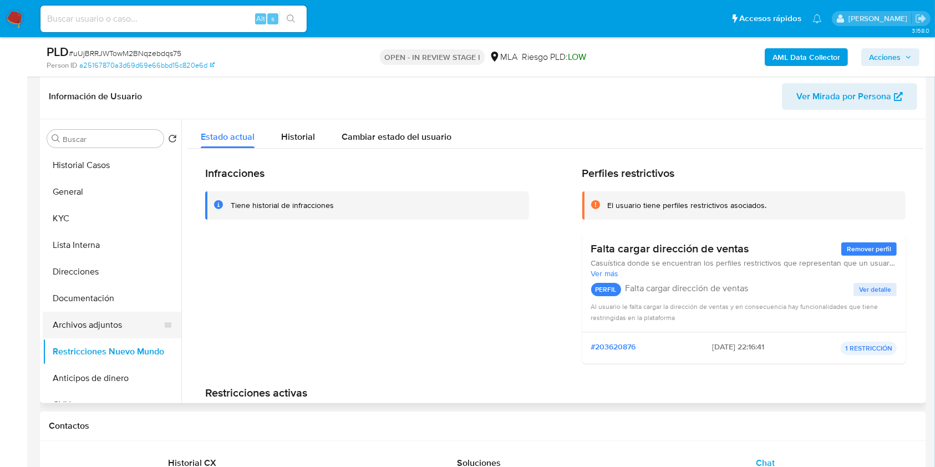
click at [129, 319] on button "Archivos adjuntos" at bounding box center [108, 325] width 130 height 27
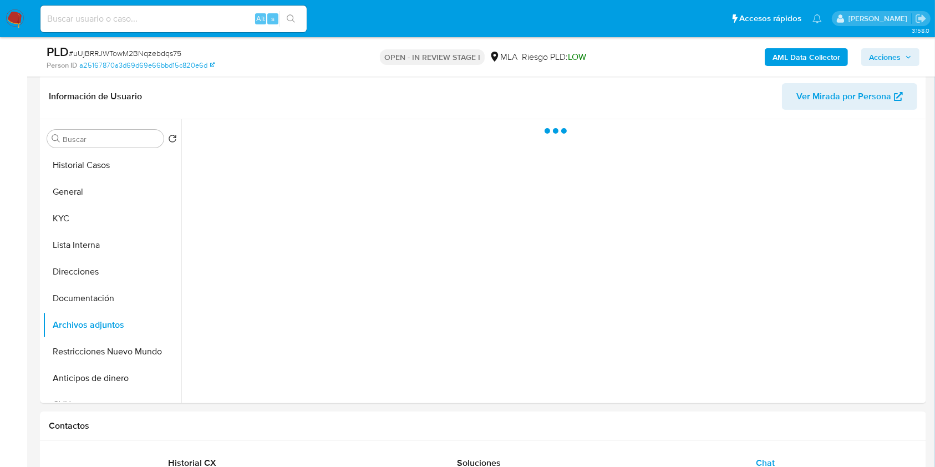
click at [895, 62] on span "Acciones" at bounding box center [885, 57] width 32 height 18
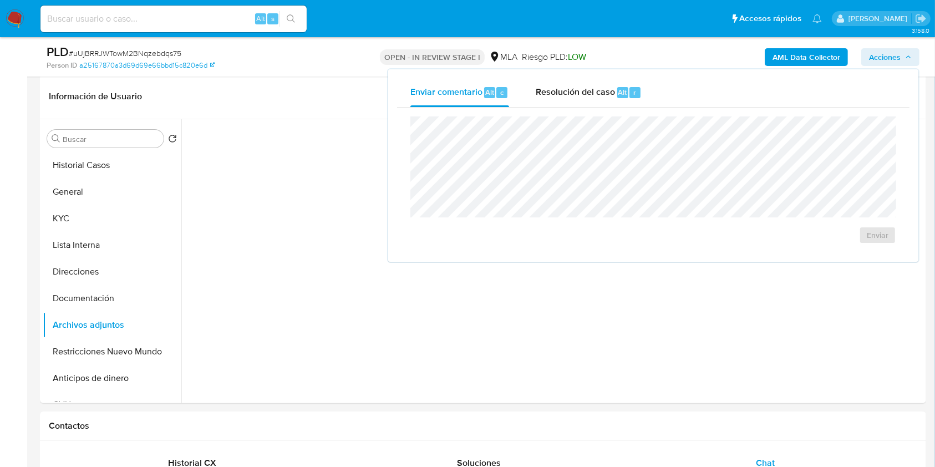
click at [630, 106] on div "Enviar comentario Alt c Resolución del caso Alt r Enviar" at bounding box center [653, 165] width 512 height 175
click at [619, 99] on div "Resolución del caso Alt r" at bounding box center [589, 92] width 106 height 29
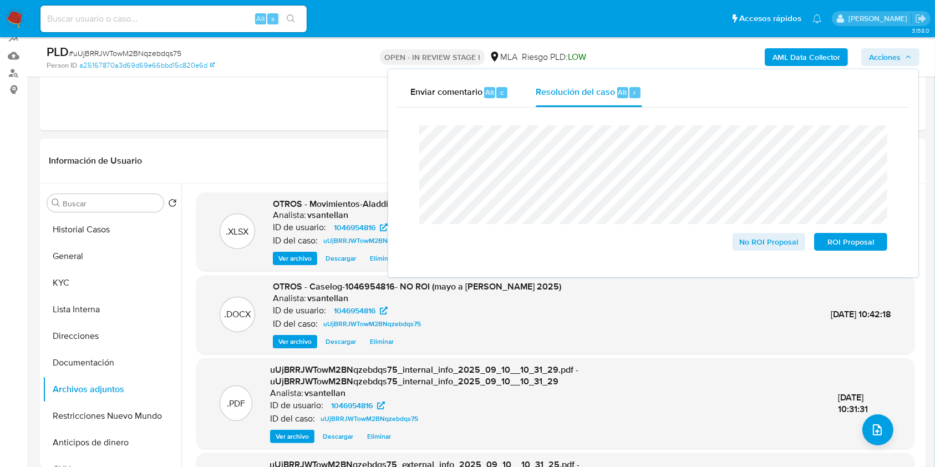
scroll to position [102, 0]
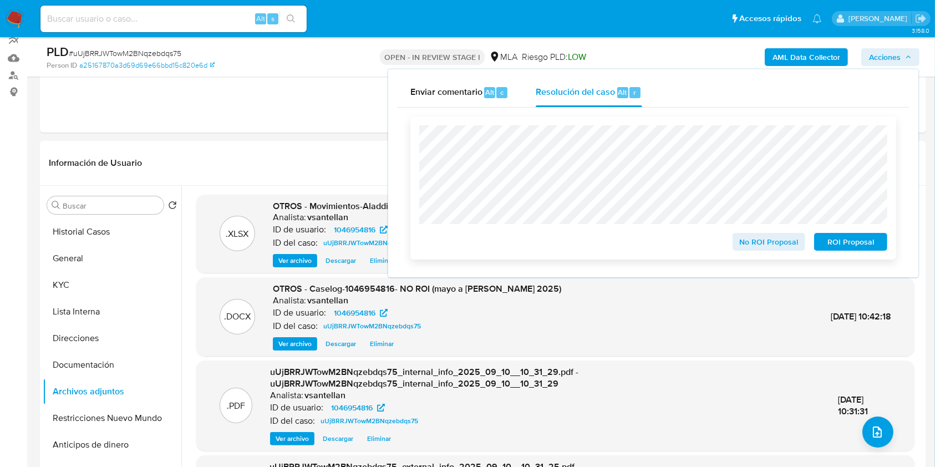
click at [777, 244] on span "No ROI Proposal" at bounding box center [769, 242] width 58 height 16
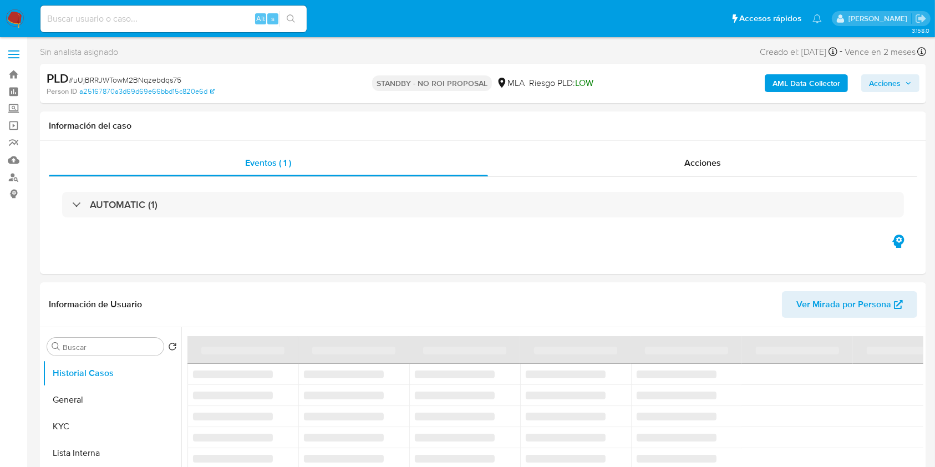
select select "10"
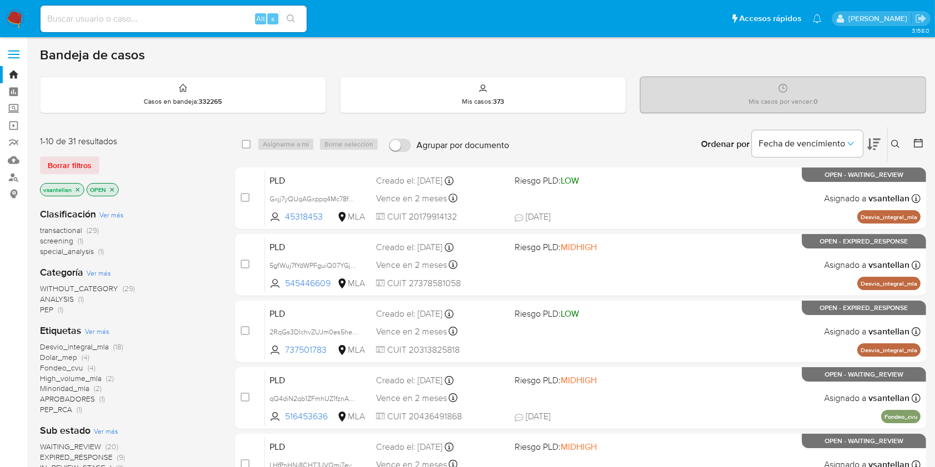
click at [899, 140] on icon at bounding box center [895, 144] width 9 height 9
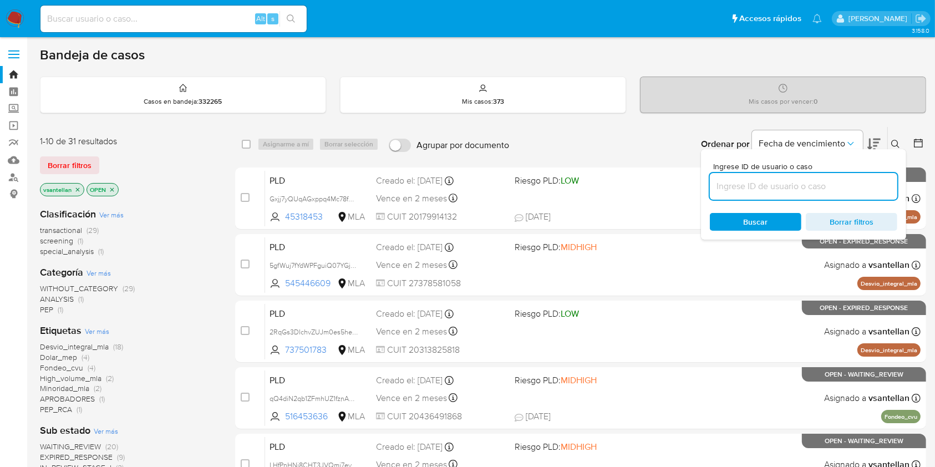
click at [843, 184] on input at bounding box center [803, 186] width 187 height 14
type input "661442737"
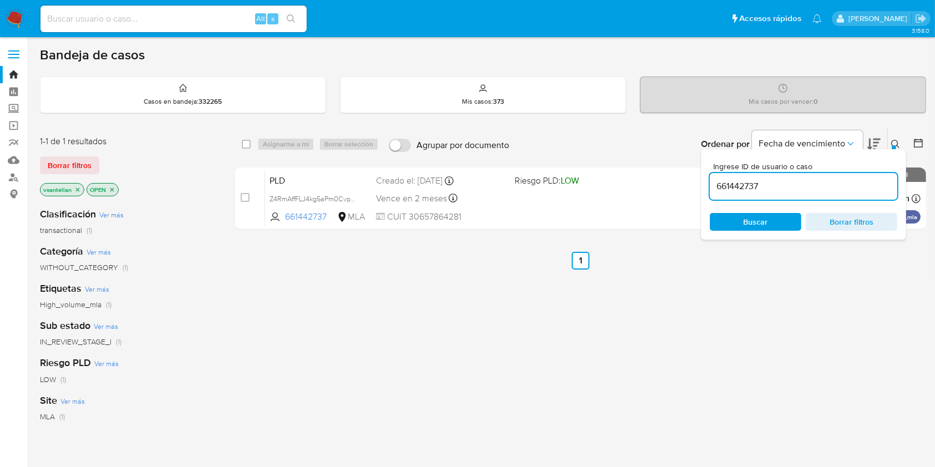
click at [894, 144] on button at bounding box center [897, 144] width 18 height 13
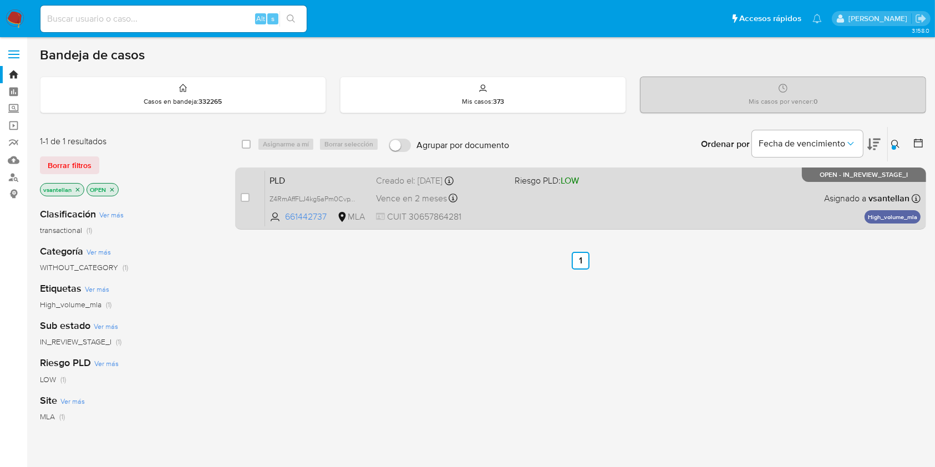
click at [770, 207] on div "PLD Z4RmAffFLJ4kg5aPm0CvpTH4 661442737 MLA Riesgo PLD: LOW Creado el: [DATE] Cr…" at bounding box center [592, 198] width 655 height 56
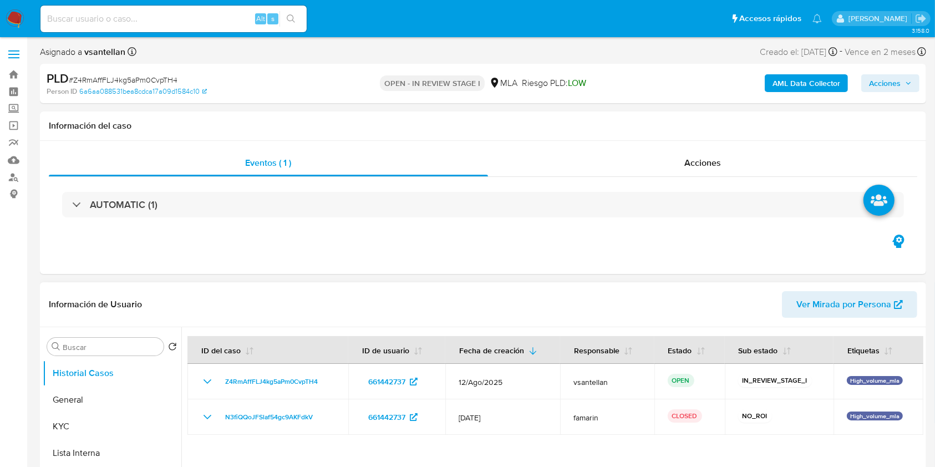
select select "10"
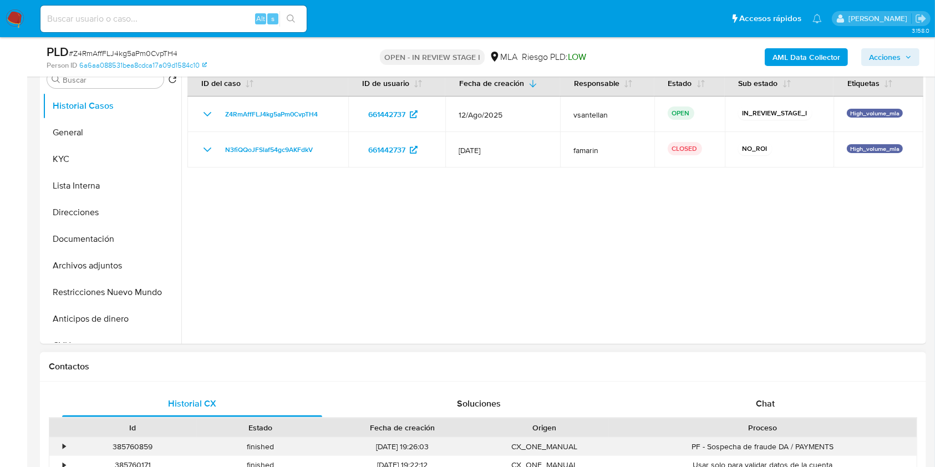
scroll to position [296, 0]
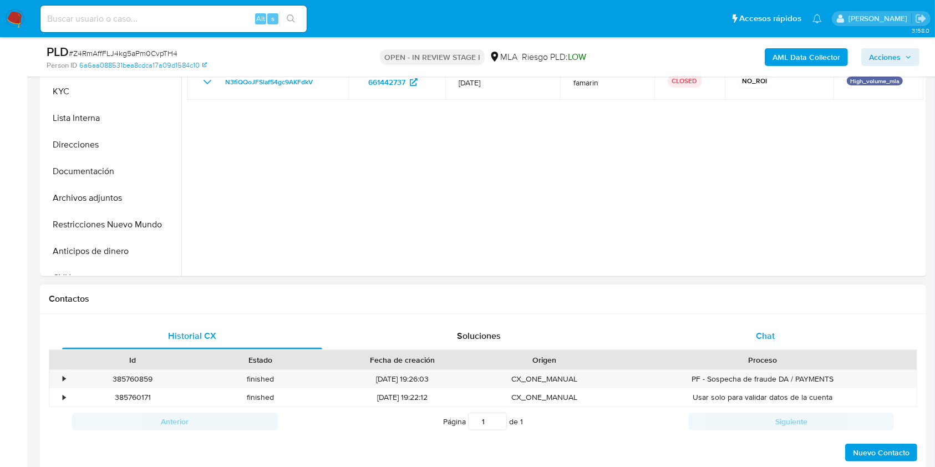
click at [811, 345] on div "Chat" at bounding box center [765, 336] width 260 height 27
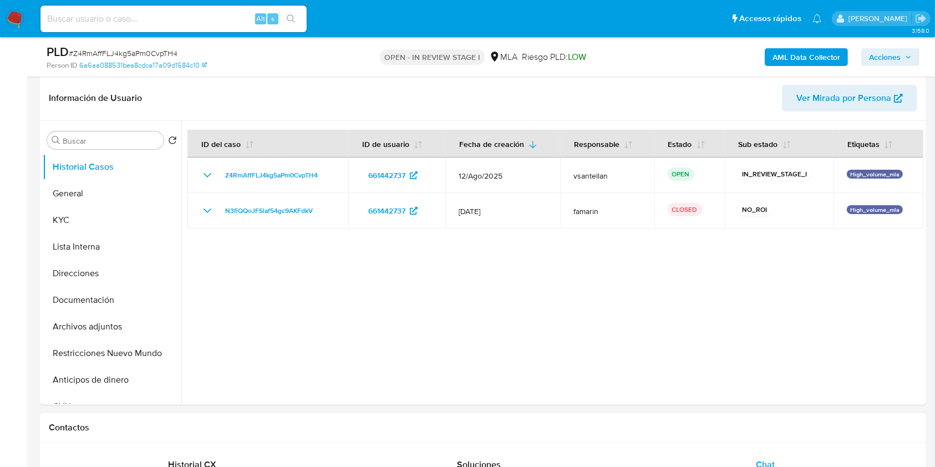
scroll to position [170, 0]
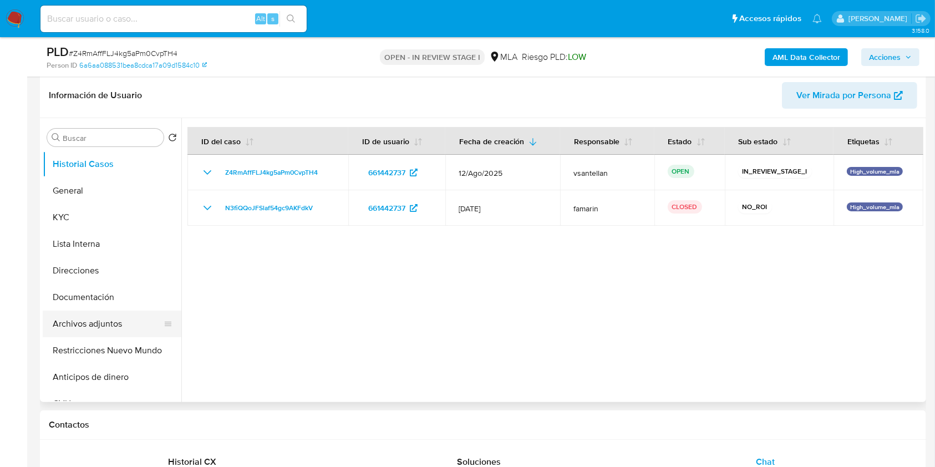
click at [124, 323] on button "Archivos adjuntos" at bounding box center [108, 324] width 130 height 27
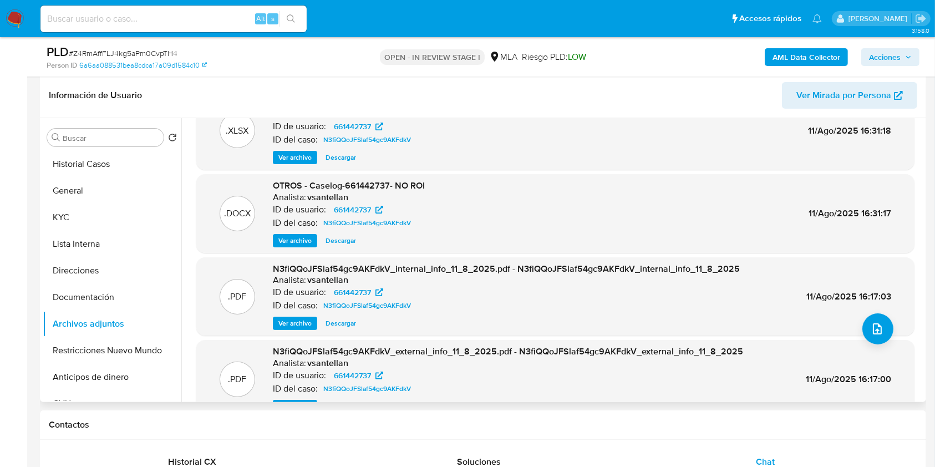
scroll to position [62, 0]
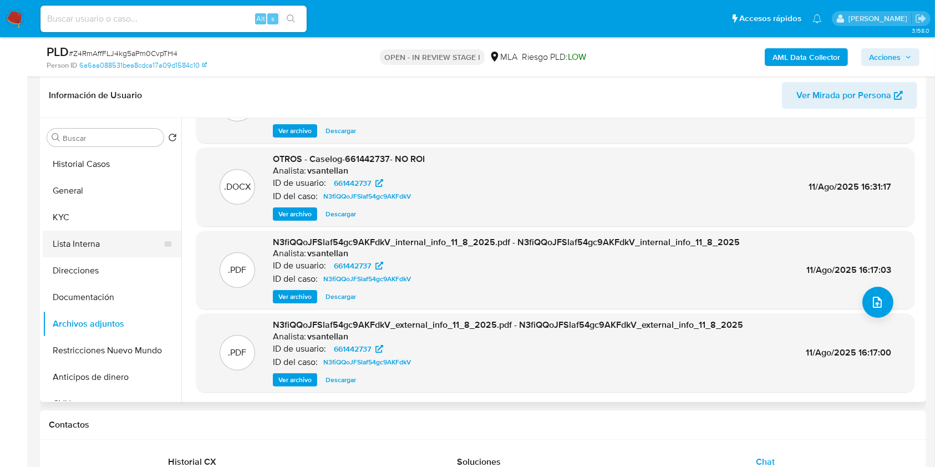
click at [100, 231] on button "Lista Interna" at bounding box center [108, 244] width 130 height 27
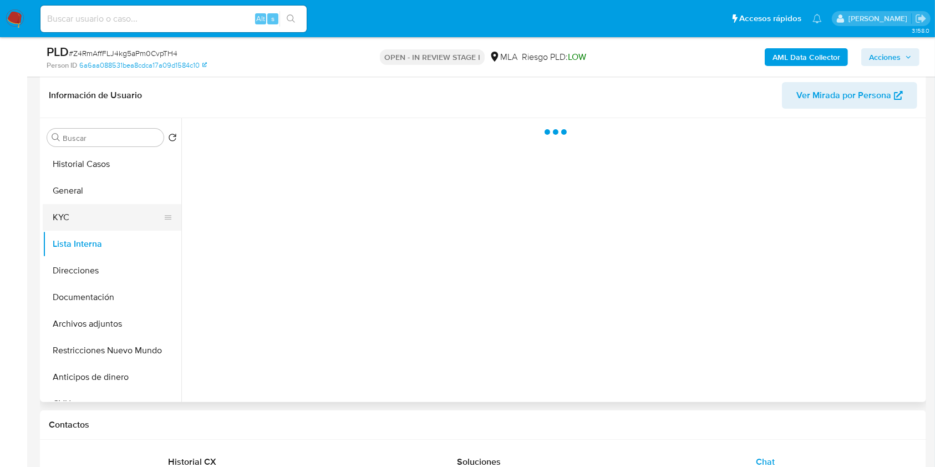
scroll to position [0, 0]
click at [104, 211] on button "KYC" at bounding box center [108, 217] width 130 height 27
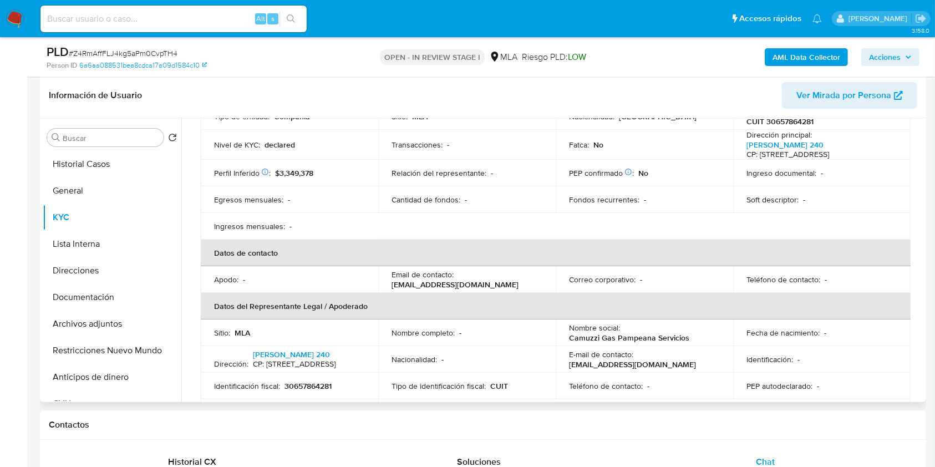
scroll to position [74, 0]
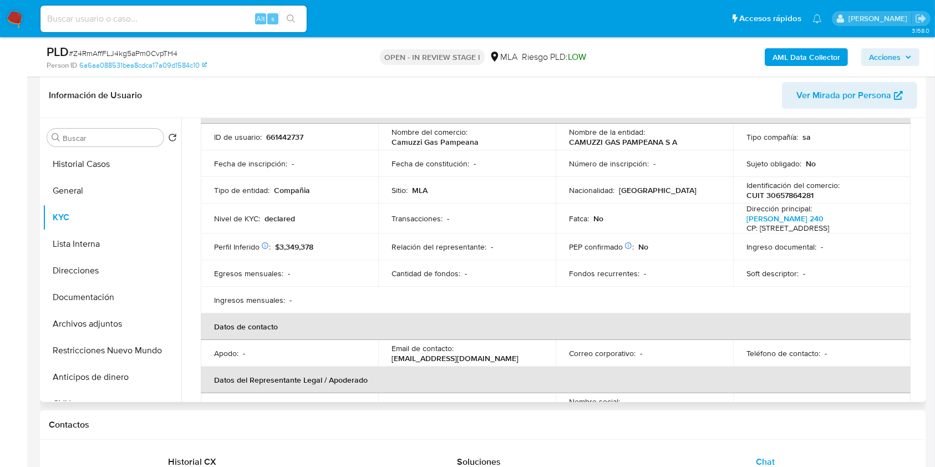
drag, startPoint x: 918, startPoint y: 157, endPoint x: 917, endPoint y: 175, distance: 17.8
drag, startPoint x: 918, startPoint y: 175, endPoint x: 922, endPoint y: 197, distance: 21.9
click at [922, 197] on div "Compañía KYC Status Actualizado hace 12 días Creado: 20/10/2020 19:35:51 Actual…" at bounding box center [552, 260] width 742 height 284
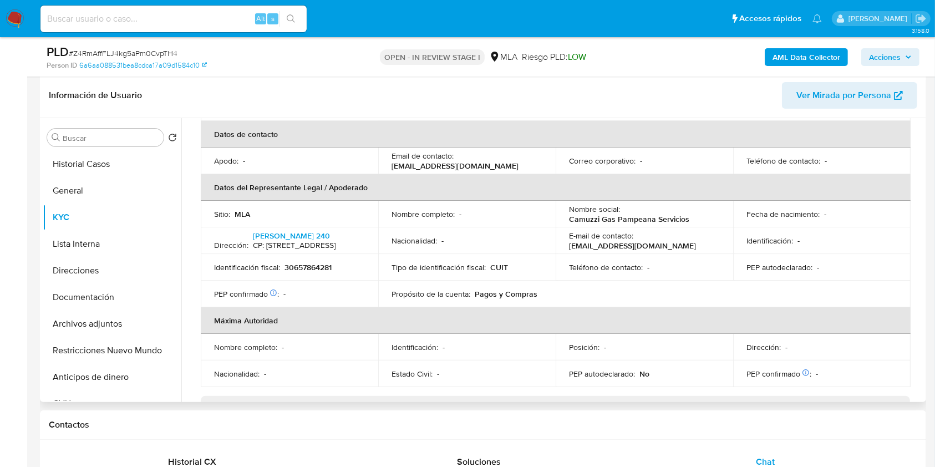
scroll to position [0, 0]
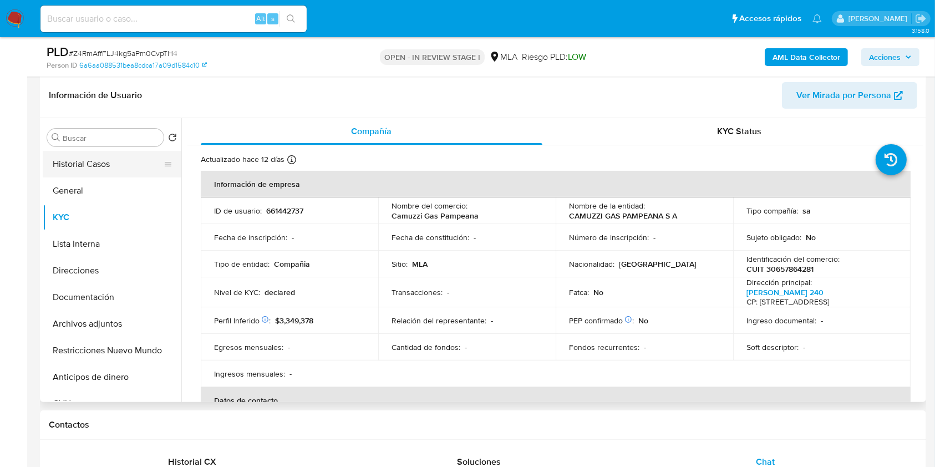
click at [92, 160] on button "Historial Casos" at bounding box center [108, 164] width 130 height 27
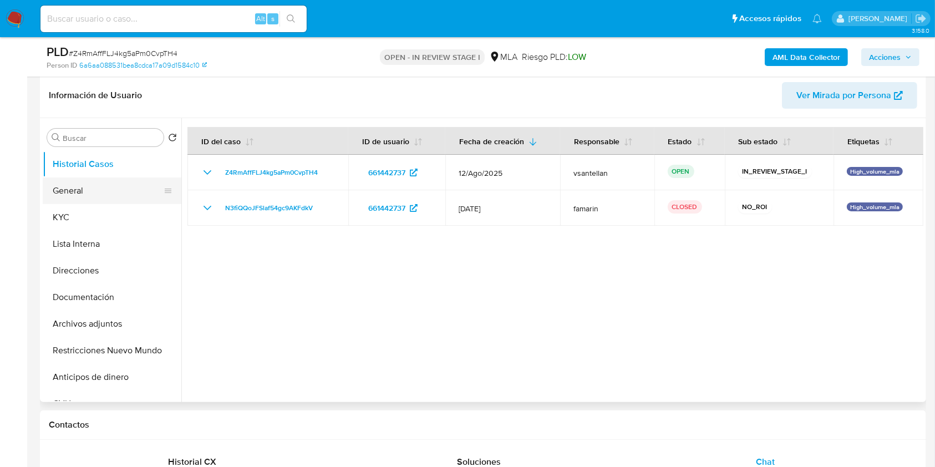
click at [102, 190] on button "General" at bounding box center [108, 190] width 130 height 27
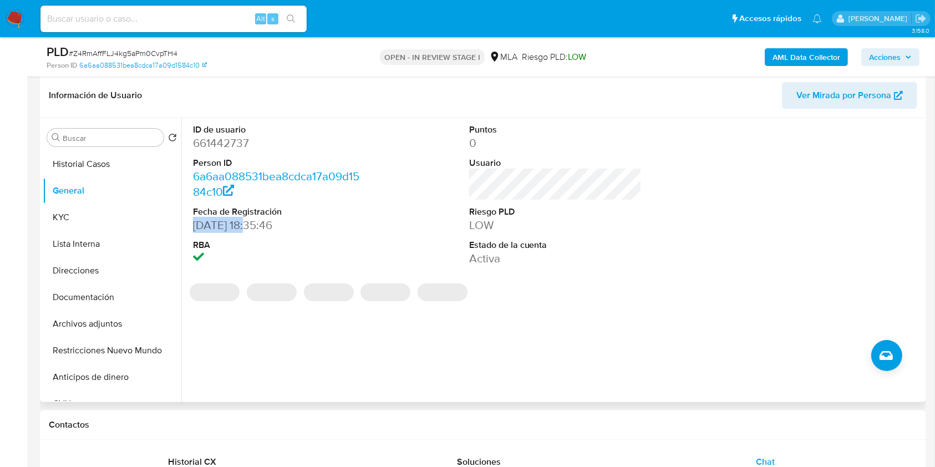
drag, startPoint x: 191, startPoint y: 225, endPoint x: 236, endPoint y: 194, distance: 54.6
click at [241, 207] on div "ID de usuario 661442737 Person ID 6a6aa088531bea8cdca17a09d1584c10 Fecha de Reg…" at bounding box center [279, 195] width 184 height 154
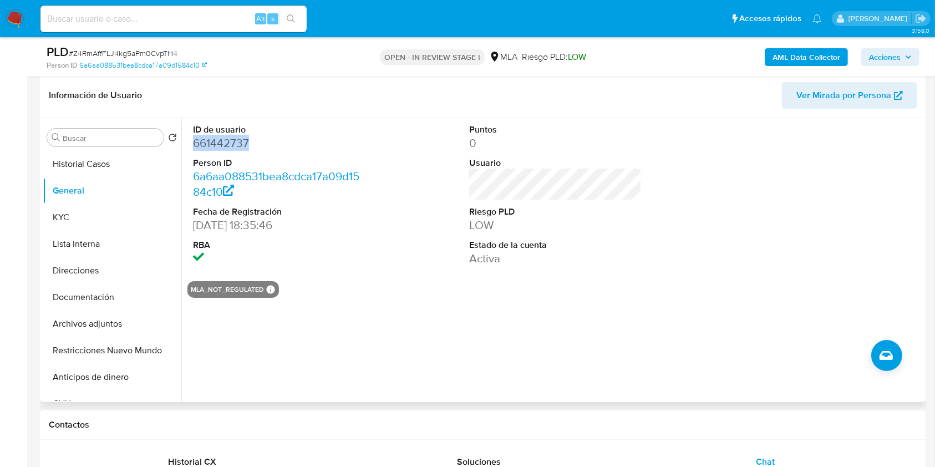
drag, startPoint x: 191, startPoint y: 145, endPoint x: 253, endPoint y: 145, distance: 62.1
click at [253, 145] on div "ID de usuario 661442737 Person ID 6a6aa088531bea8cdca17a09d1584c10 Fecha de Reg…" at bounding box center [279, 195] width 184 height 154
copy dd "661442737"
drag, startPoint x: 121, startPoint y: 220, endPoint x: 127, endPoint y: 222, distance: 6.5
click at [121, 221] on button "KYC" at bounding box center [108, 217] width 130 height 27
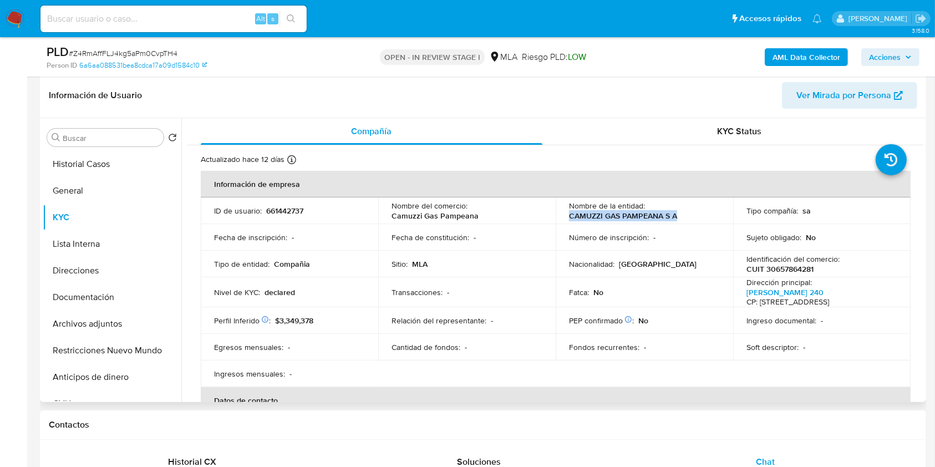
drag, startPoint x: 674, startPoint y: 215, endPoint x: 573, endPoint y: 238, distance: 103.7
click at [564, 216] on td "Nombre de la entidad : CAMUZZI GAS PAMPEANA S A" at bounding box center [644, 210] width 177 height 27
copy p "CAMUZZI GAS PAMPEANA S A"
drag, startPoint x: 104, startPoint y: 167, endPoint x: 93, endPoint y: 211, distance: 44.5
click at [104, 169] on button "Historial Casos" at bounding box center [112, 164] width 139 height 27
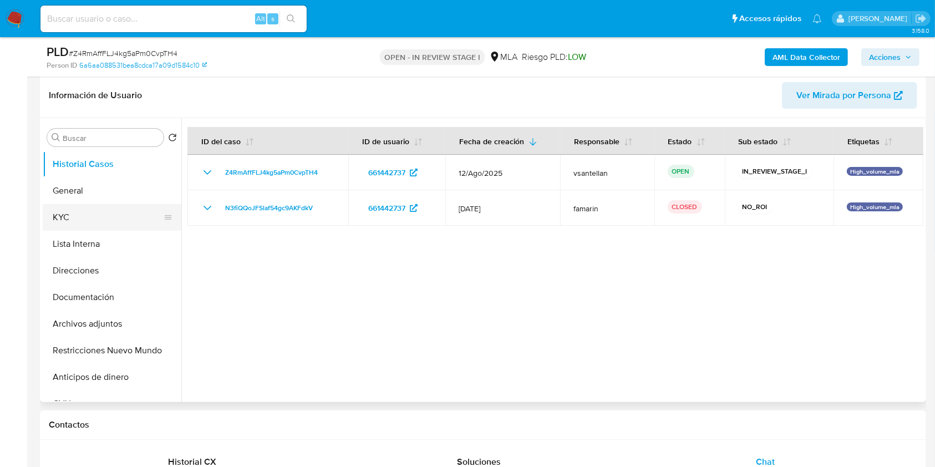
click at [94, 218] on button "KYC" at bounding box center [108, 217] width 130 height 27
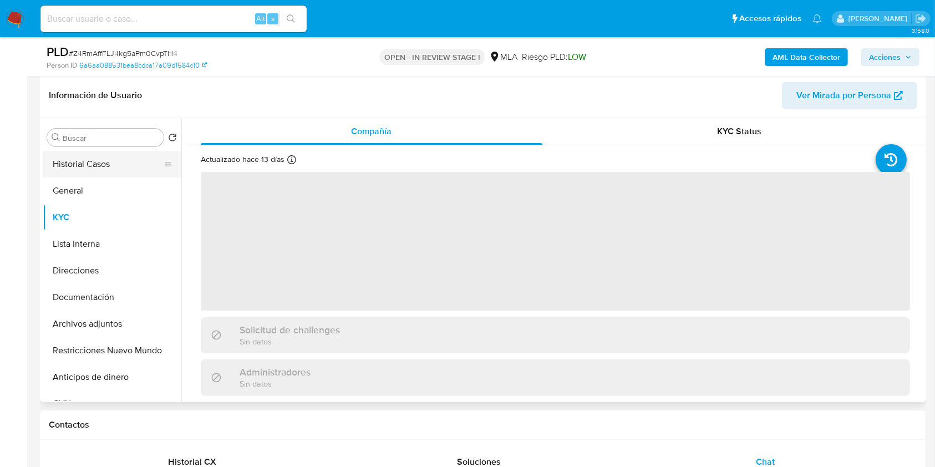
click at [93, 169] on button "Historial Casos" at bounding box center [108, 164] width 130 height 27
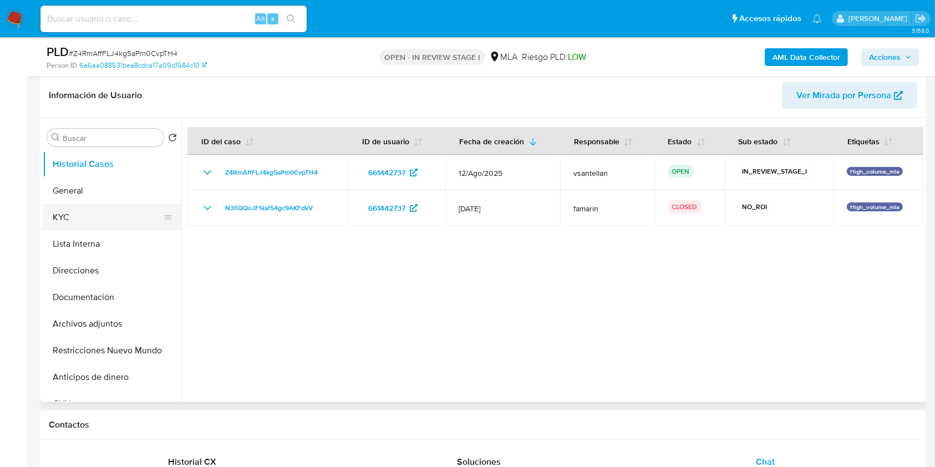
click at [94, 223] on button "KYC" at bounding box center [108, 217] width 130 height 27
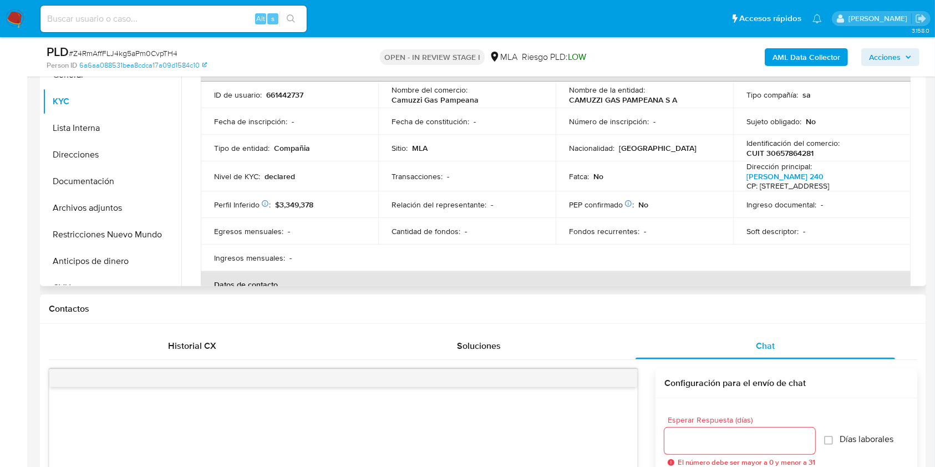
scroll to position [279, 0]
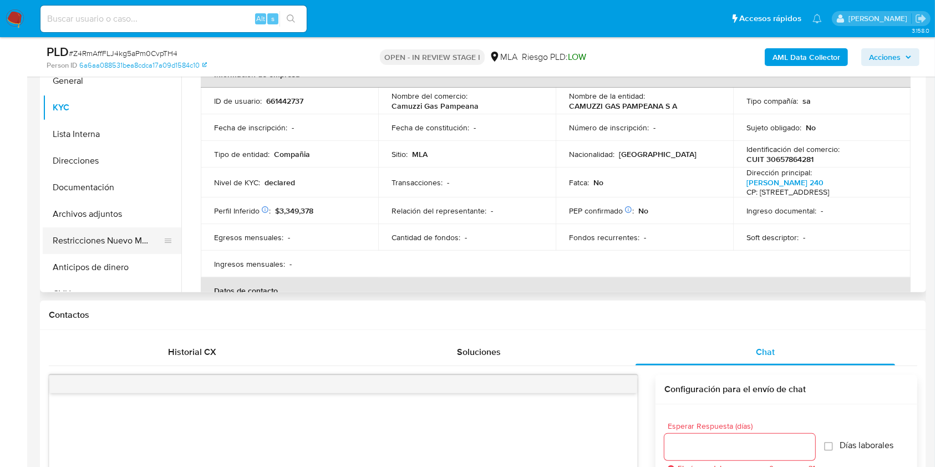
click at [98, 236] on button "Restricciones Nuevo Mundo" at bounding box center [108, 240] width 130 height 27
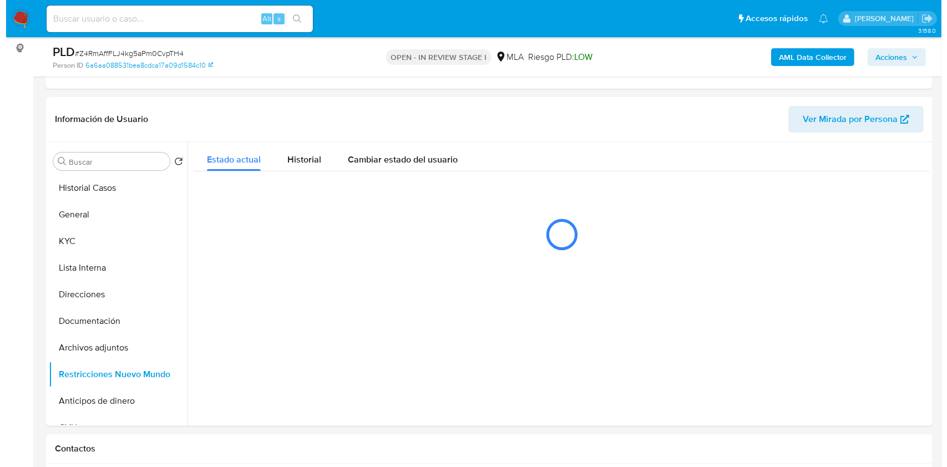
scroll to position [143, 0]
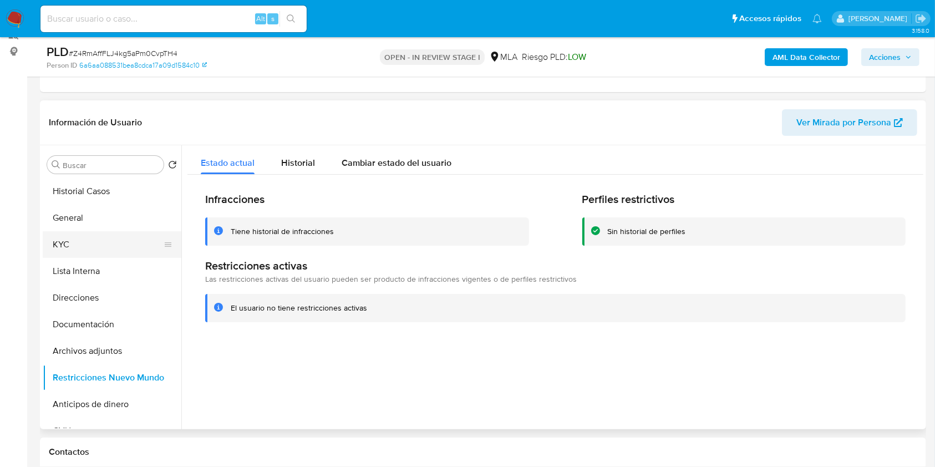
click at [98, 247] on button "KYC" at bounding box center [108, 244] width 130 height 27
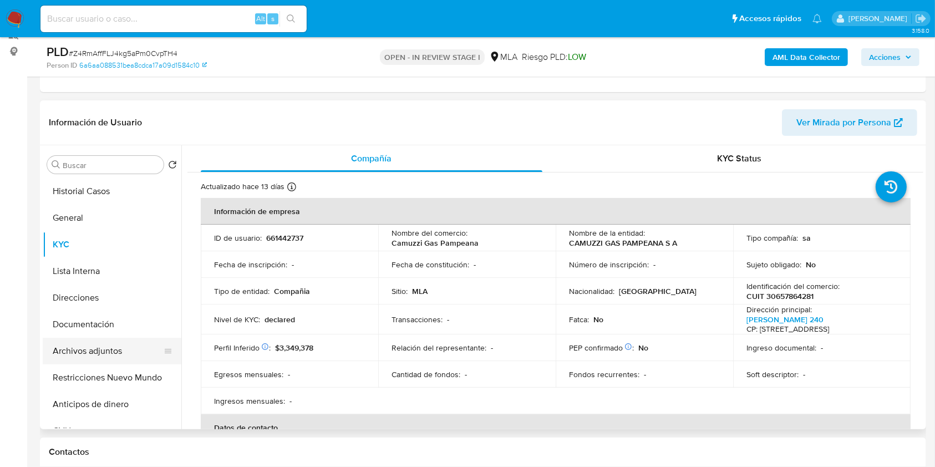
click at [113, 358] on button "Archivos adjuntos" at bounding box center [108, 351] width 130 height 27
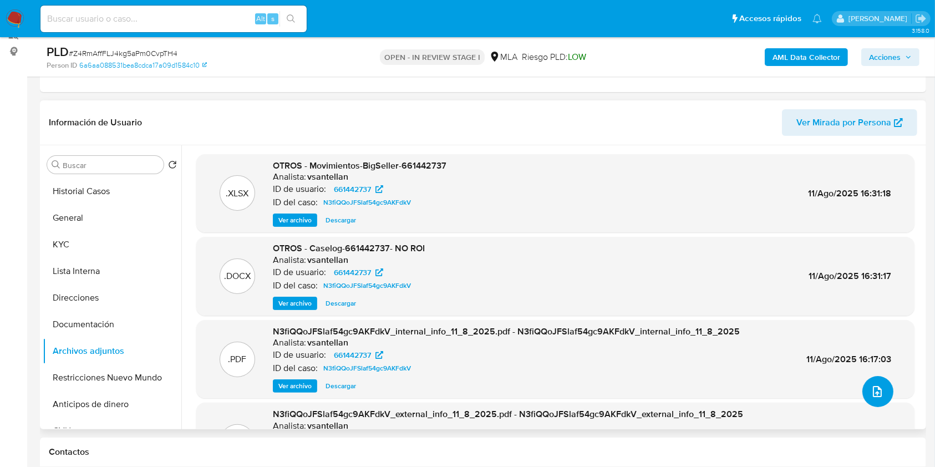
click at [871, 391] on icon "upload-file" at bounding box center [877, 391] width 13 height 13
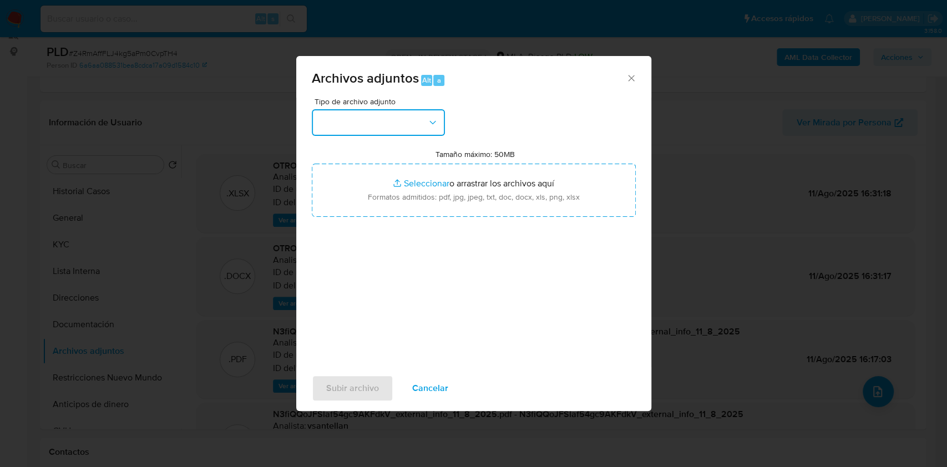
click at [364, 113] on button "button" at bounding box center [378, 122] width 133 height 27
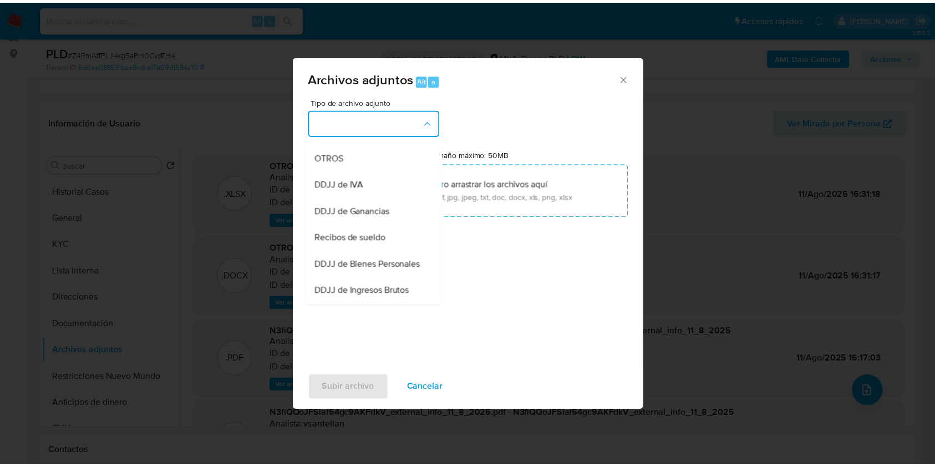
scroll to position [74, 0]
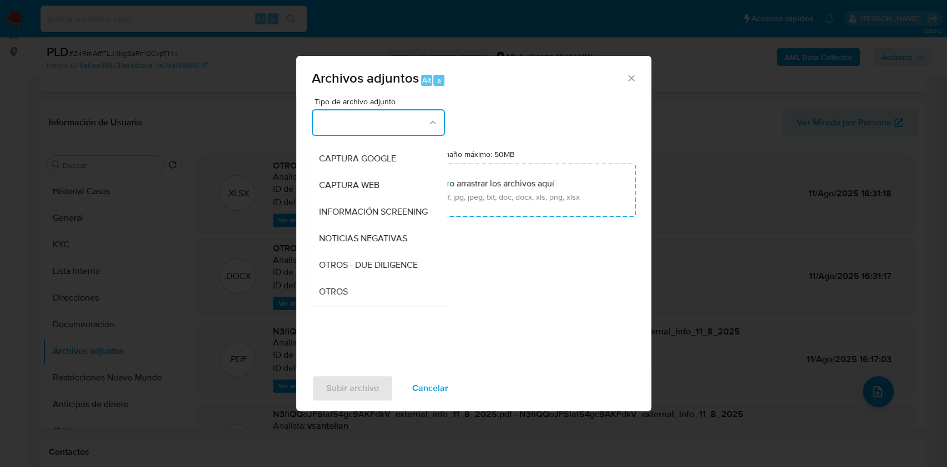
drag, startPoint x: 338, startPoint y: 299, endPoint x: 368, endPoint y: 260, distance: 49.5
click at [337, 297] on span "OTROS" at bounding box center [332, 291] width 29 height 11
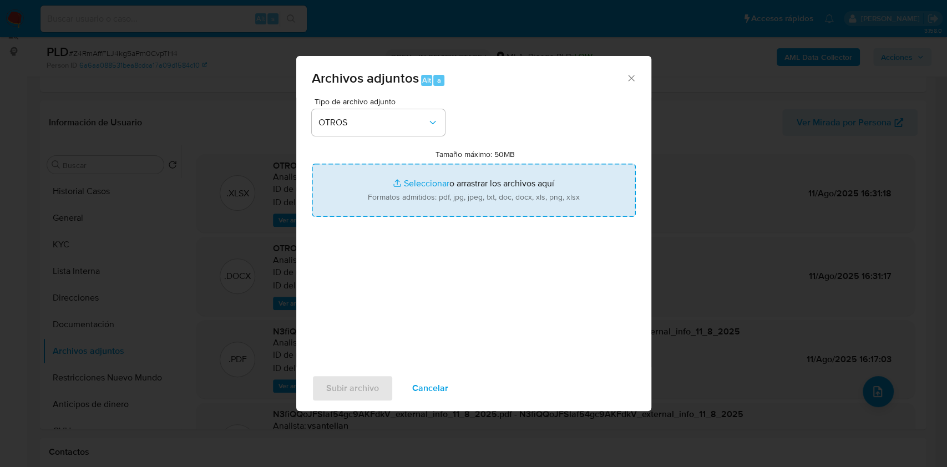
click at [400, 188] on input "Tamaño máximo: 50MB Seleccionar archivos" at bounding box center [474, 190] width 324 height 53
type input "C:\fakepath\Caselog-661442737- NO ROI (julio 2025).docx"
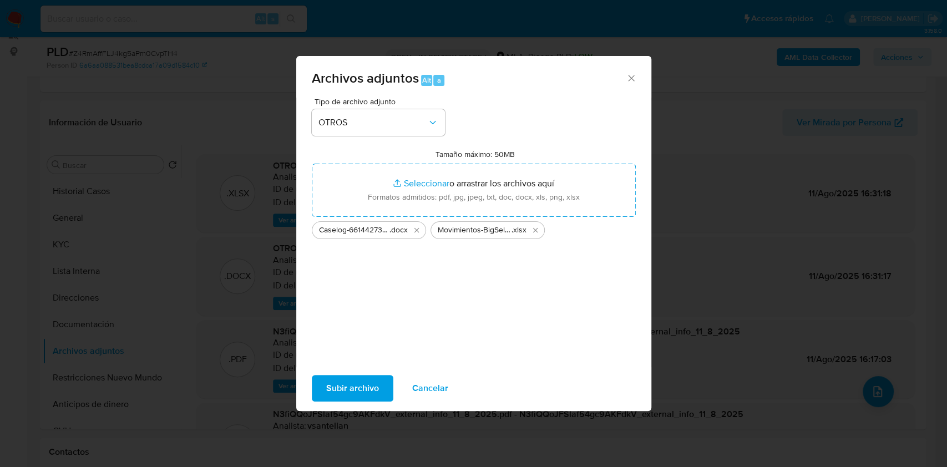
click at [353, 385] on span "Subir archivo" at bounding box center [352, 388] width 53 height 24
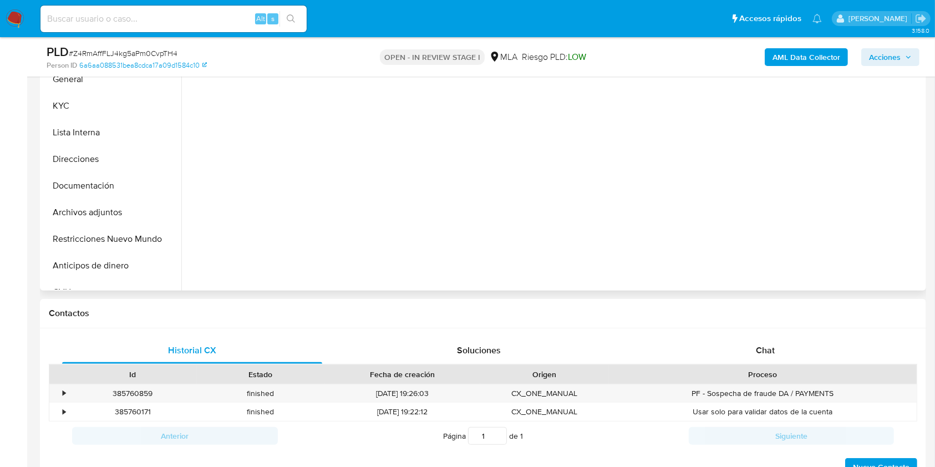
scroll to position [318, 0]
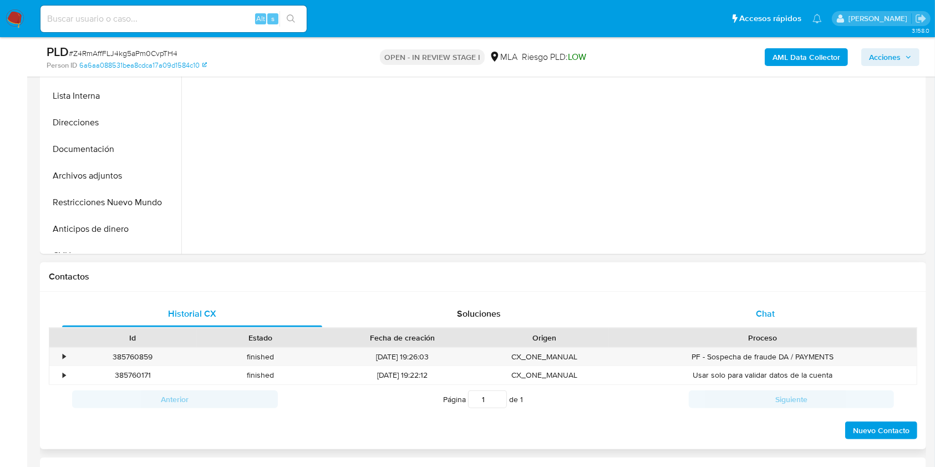
click at [754, 302] on div "Chat" at bounding box center [765, 314] width 260 height 27
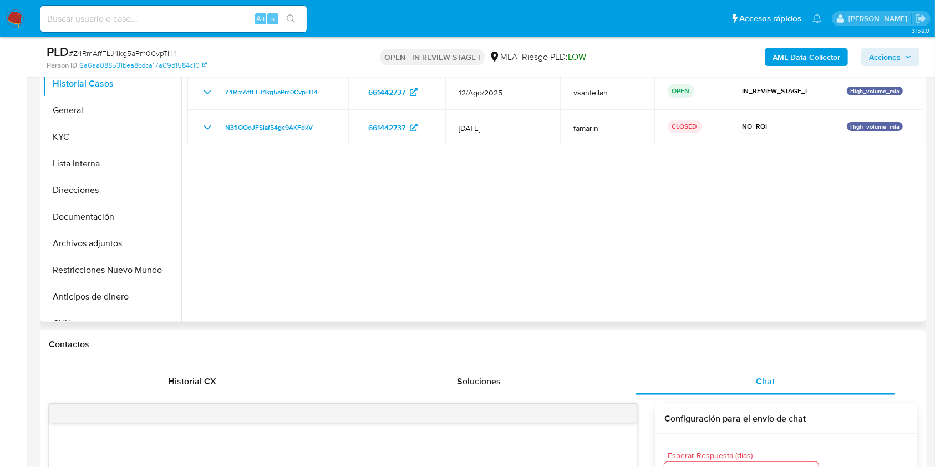
scroll to position [235, 0]
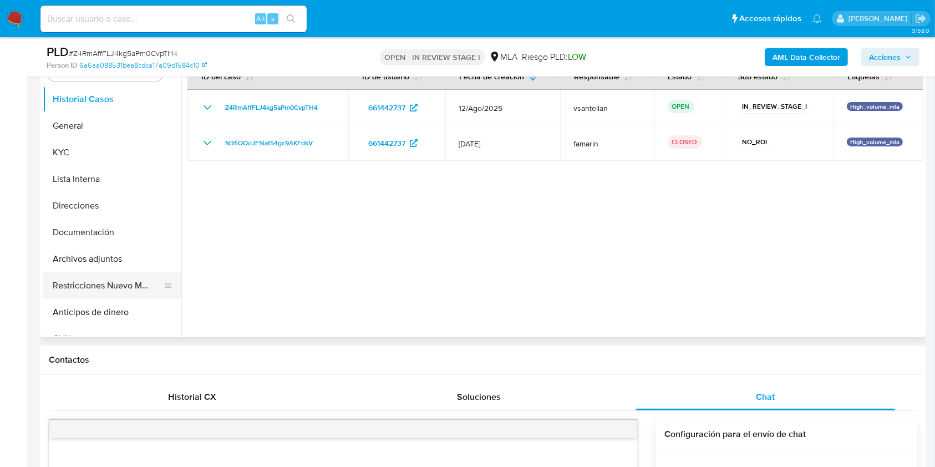
click at [113, 279] on button "Restricciones Nuevo Mundo" at bounding box center [108, 285] width 130 height 27
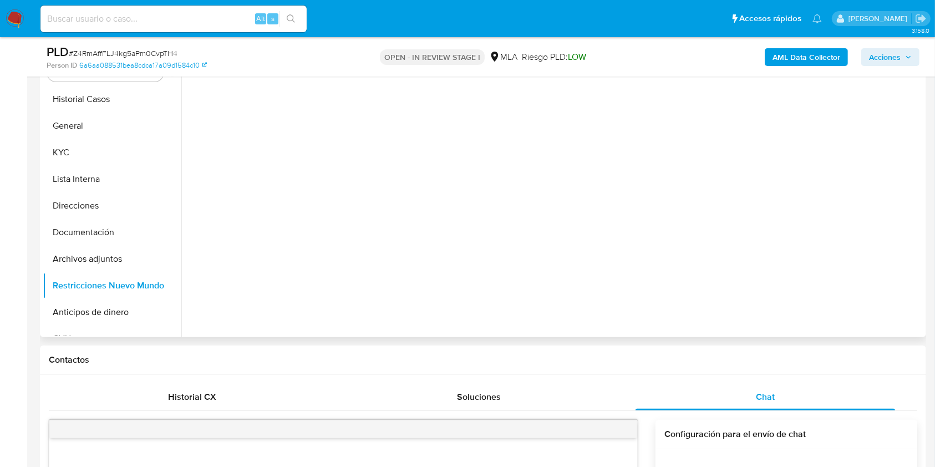
select select "10"
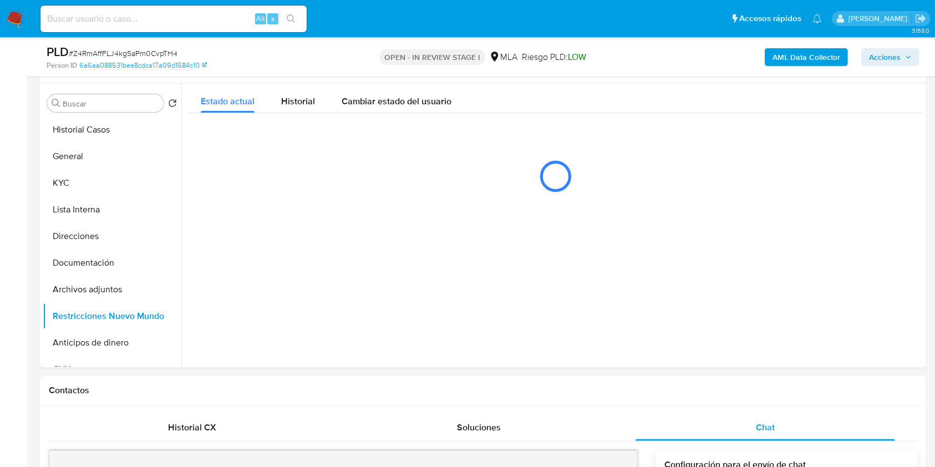
scroll to position [160, 0]
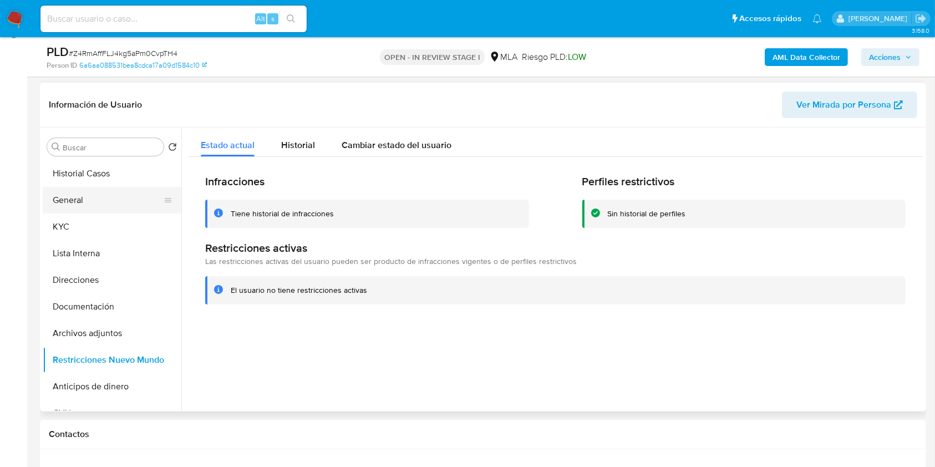
click at [88, 192] on button "General" at bounding box center [108, 200] width 130 height 27
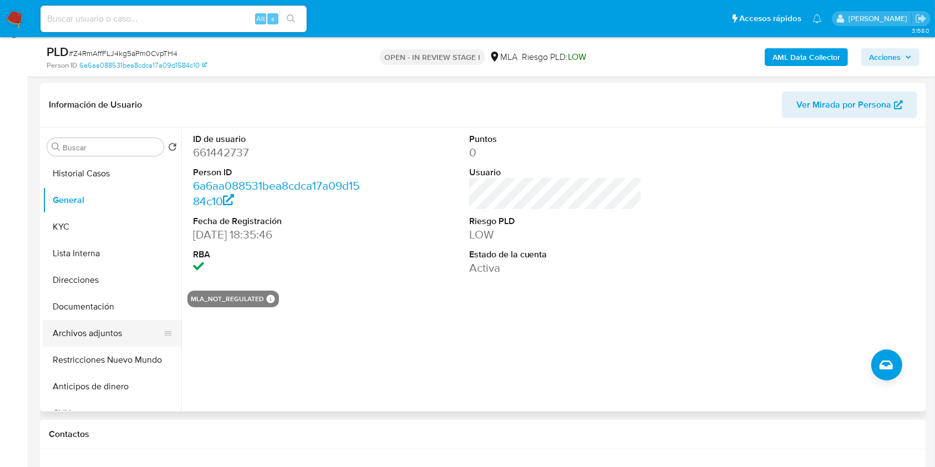
click at [116, 335] on button "Archivos adjuntos" at bounding box center [108, 333] width 130 height 27
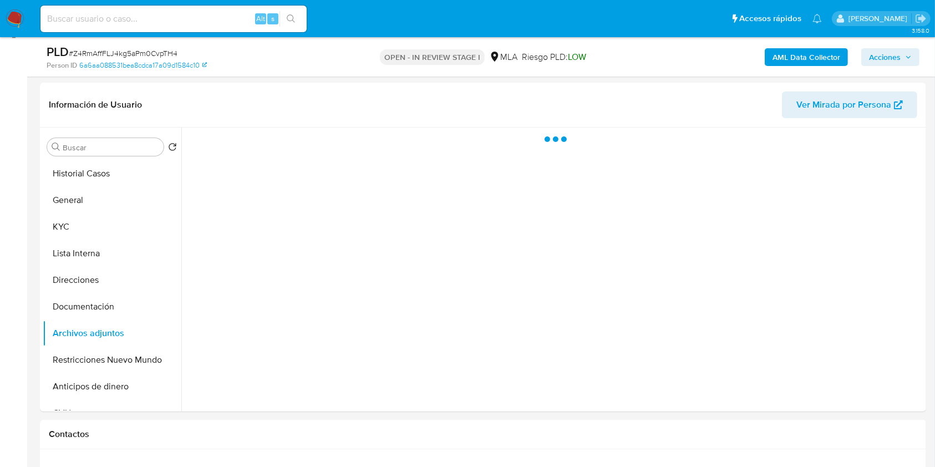
drag, startPoint x: 883, startPoint y: 53, endPoint x: 873, endPoint y: 60, distance: 12.3
click at [883, 52] on span "Acciones" at bounding box center [885, 57] width 32 height 18
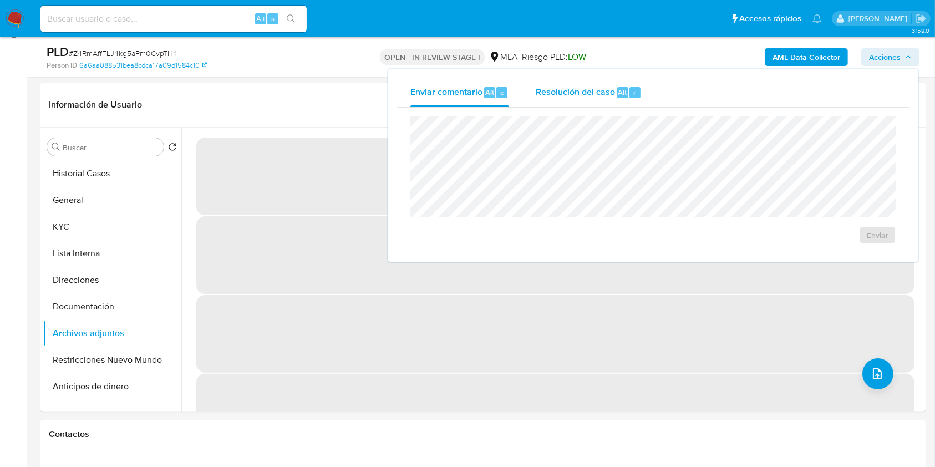
click at [583, 92] on span "Resolución del caso" at bounding box center [575, 91] width 79 height 13
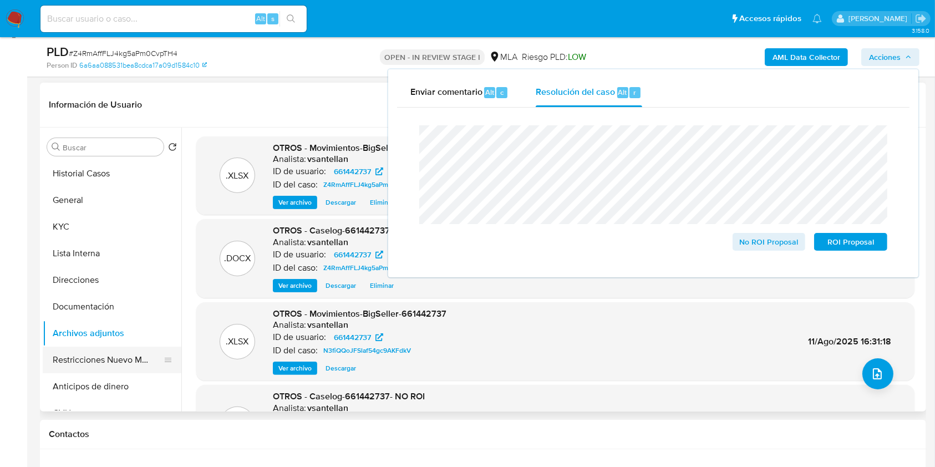
click at [118, 351] on button "Restricciones Nuevo Mundo" at bounding box center [108, 360] width 130 height 27
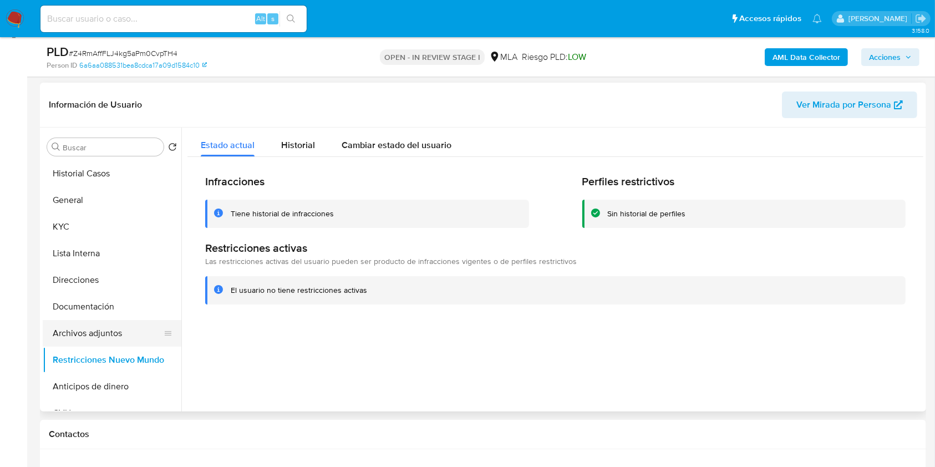
click at [105, 326] on button "Archivos adjuntos" at bounding box center [108, 333] width 130 height 27
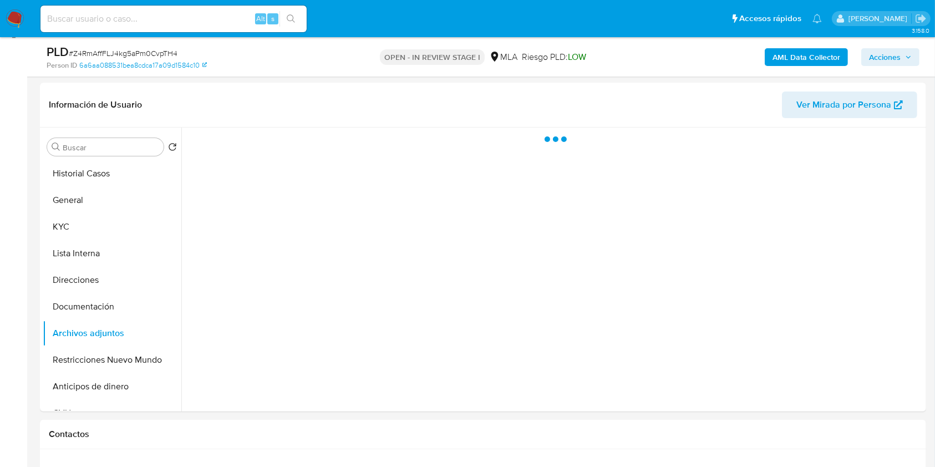
click at [891, 53] on span "Acciones" at bounding box center [885, 57] width 32 height 18
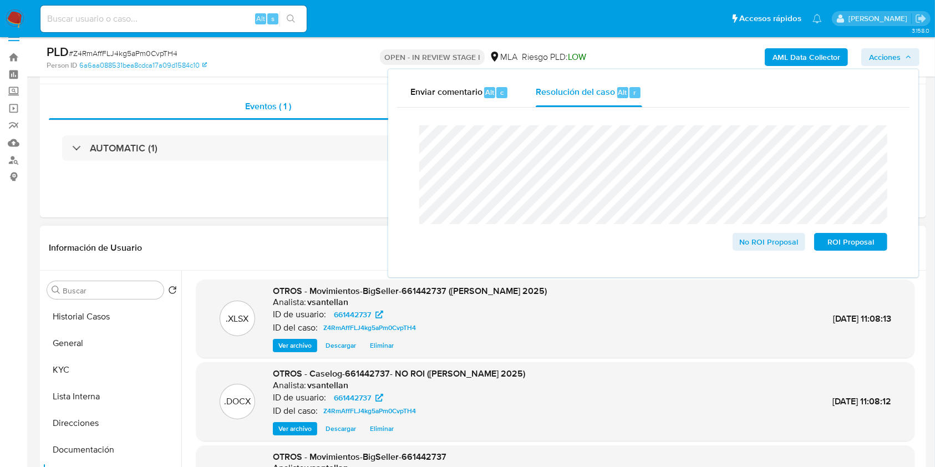
scroll to position [0, 0]
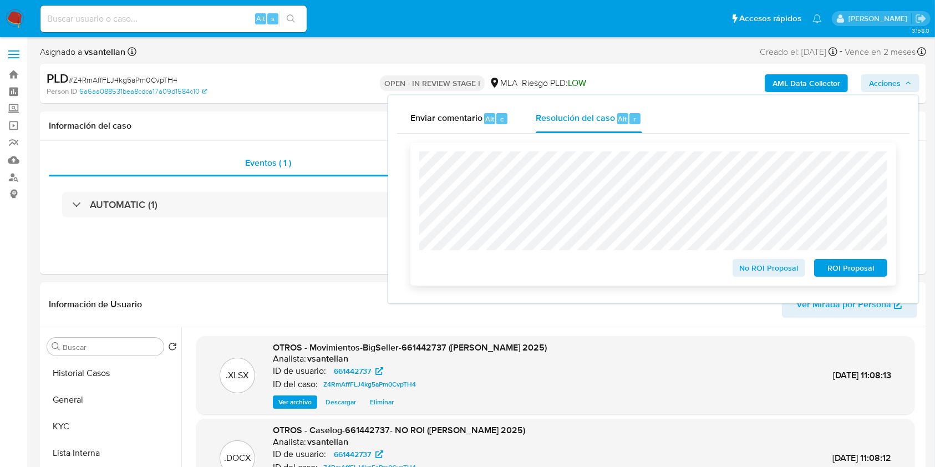
click at [762, 269] on span "No ROI Proposal" at bounding box center [769, 268] width 58 height 16
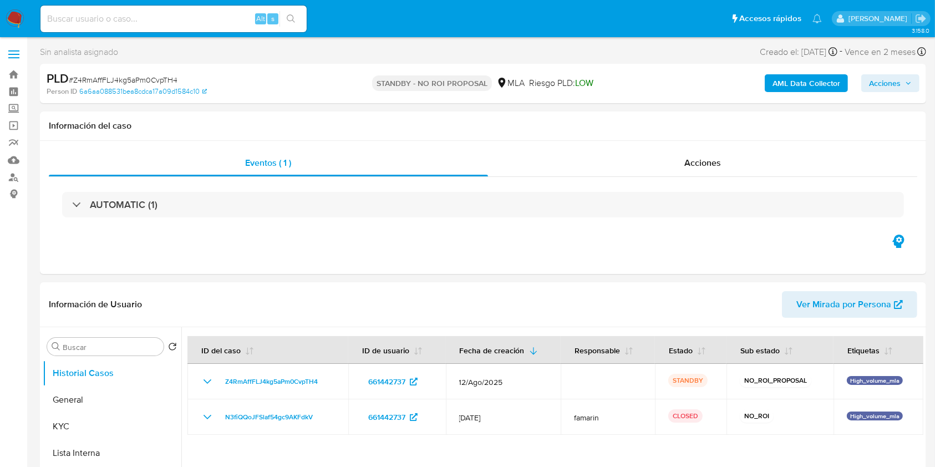
select select "10"
